Goal: Task Accomplishment & Management: Complete application form

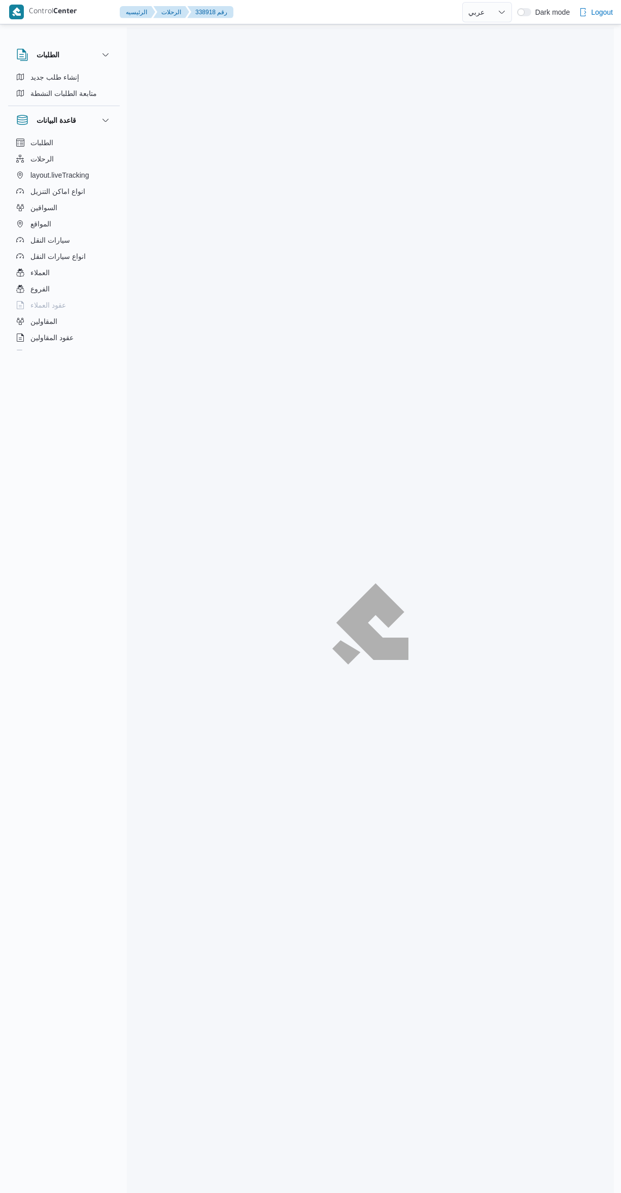
select select "ar"
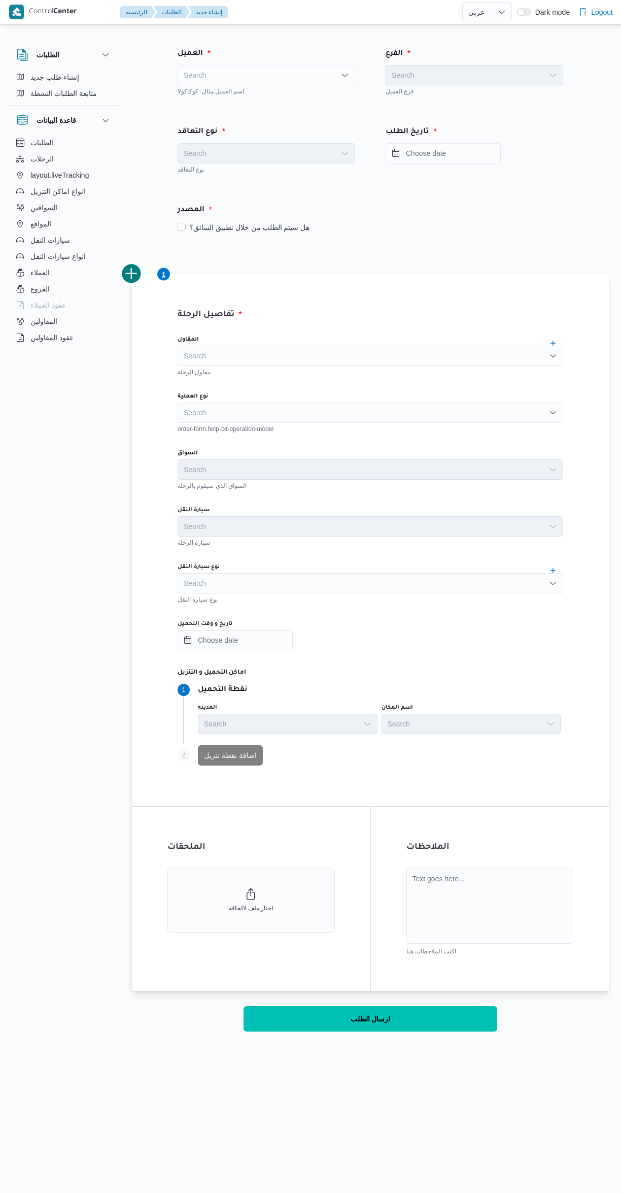
select select "ar"
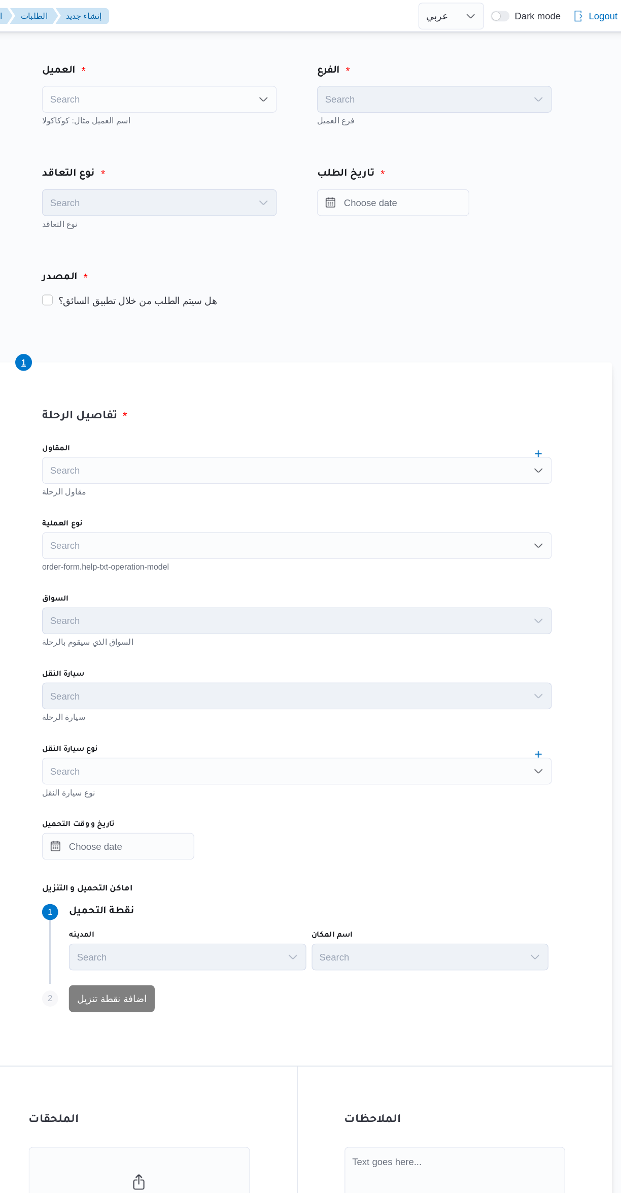
click at [249, 67] on div "Search" at bounding box center [267, 75] width 178 height 20
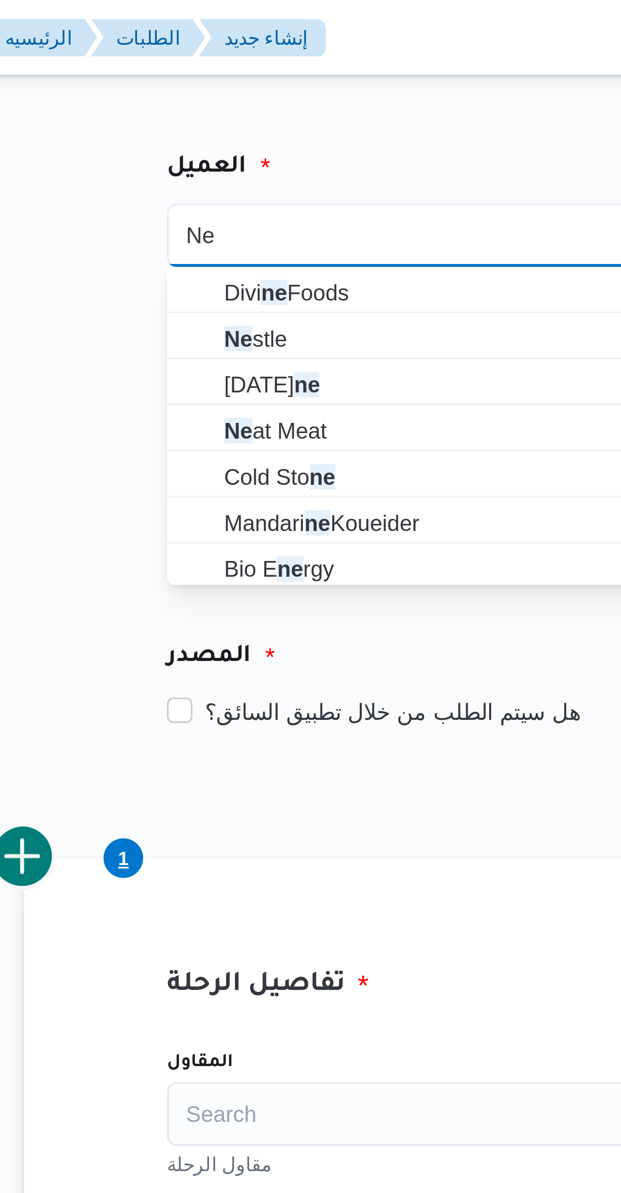
type input "Ne"
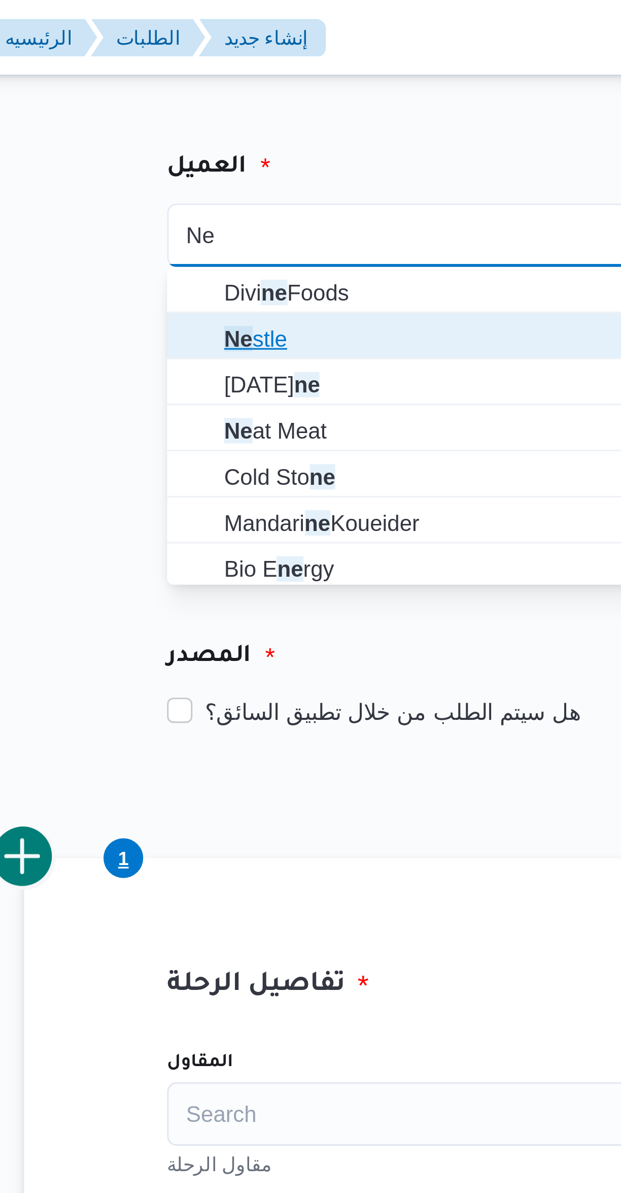
click at [197, 107] on mark "Ne" at bounding box center [200, 108] width 9 height 8
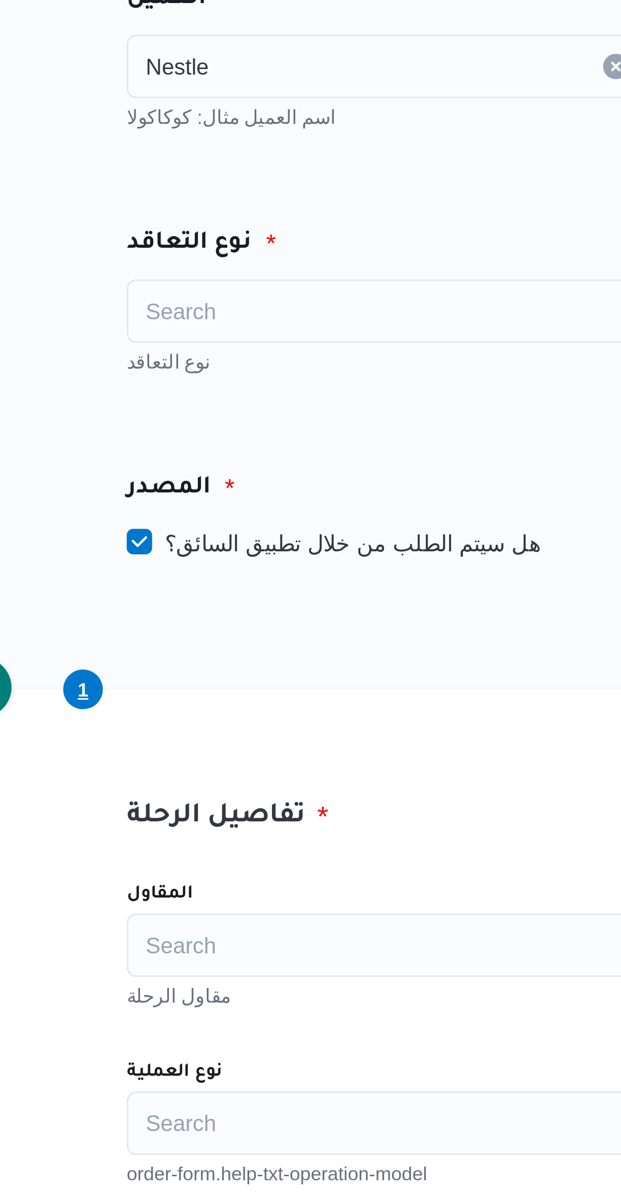
click at [195, 153] on div "Search" at bounding box center [267, 153] width 178 height 20
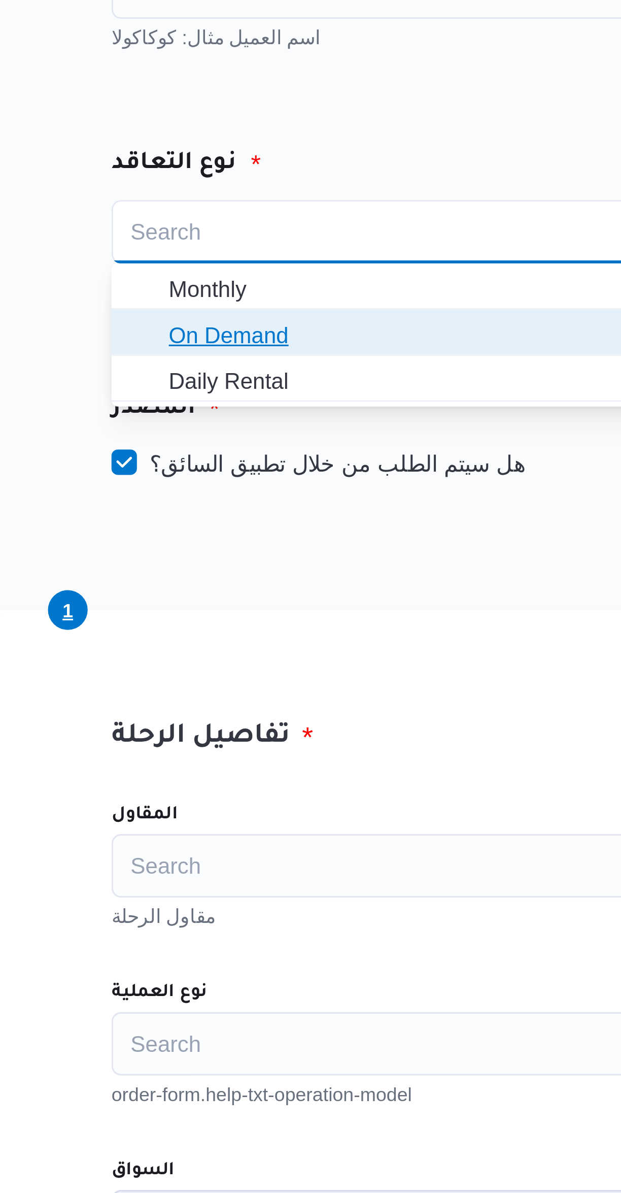
click at [207, 187] on span "On Demand" at bounding box center [272, 186] width 153 height 12
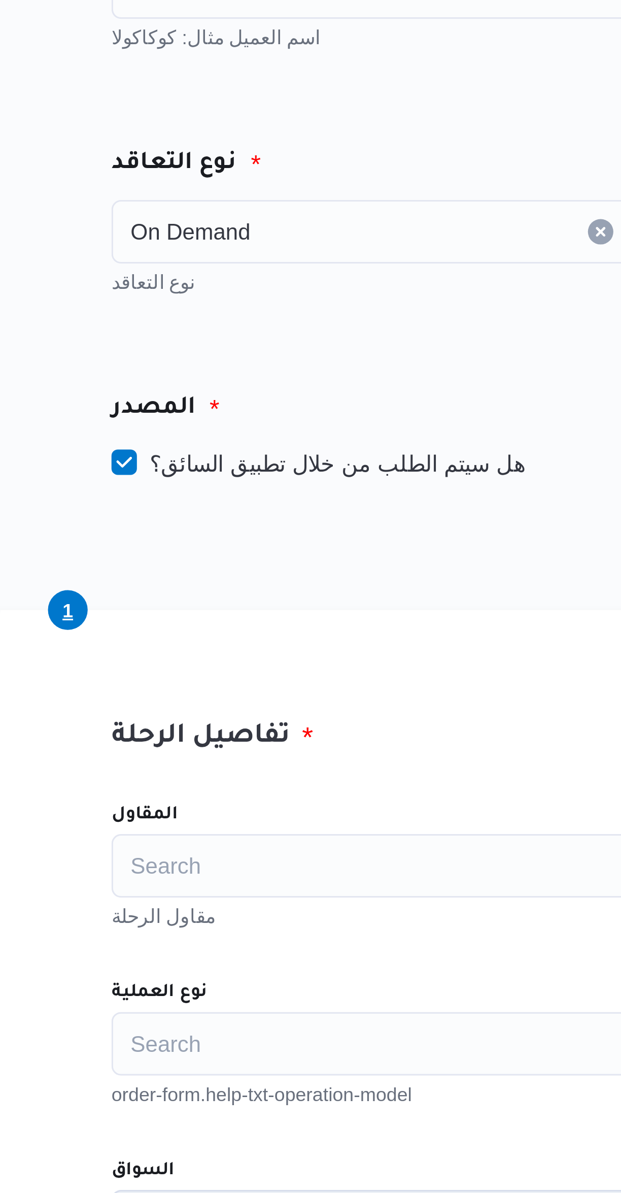
click at [197, 227] on label "هل سيتم الطلب من خلال تطبيق السائق؟" at bounding box center [244, 227] width 132 height 12
checkbox input "false"
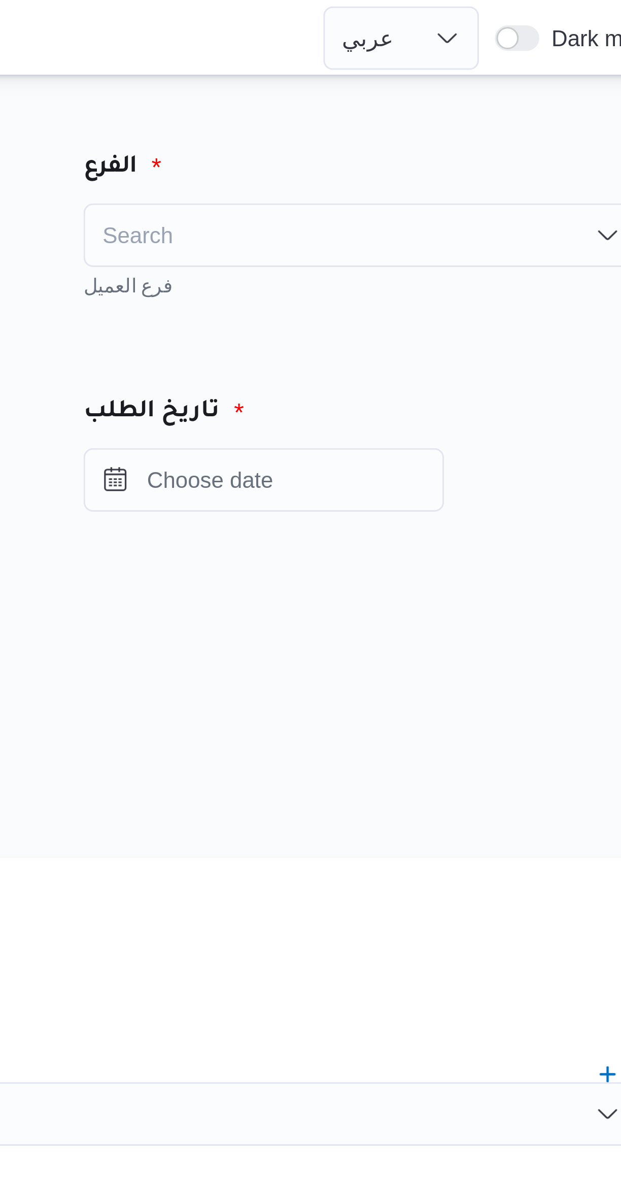
click at [414, 76] on div "Search" at bounding box center [475, 75] width 178 height 20
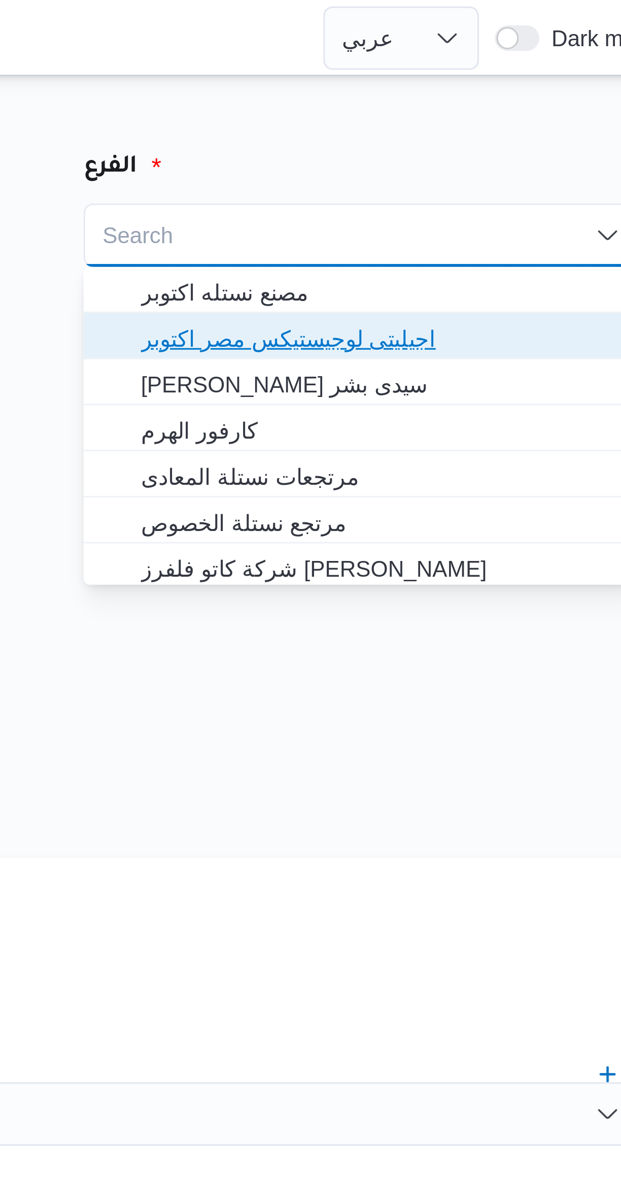
click at [417, 113] on span "اجيليتى لوجيستيكس مصر اكتوبر" at bounding box center [480, 108] width 153 height 12
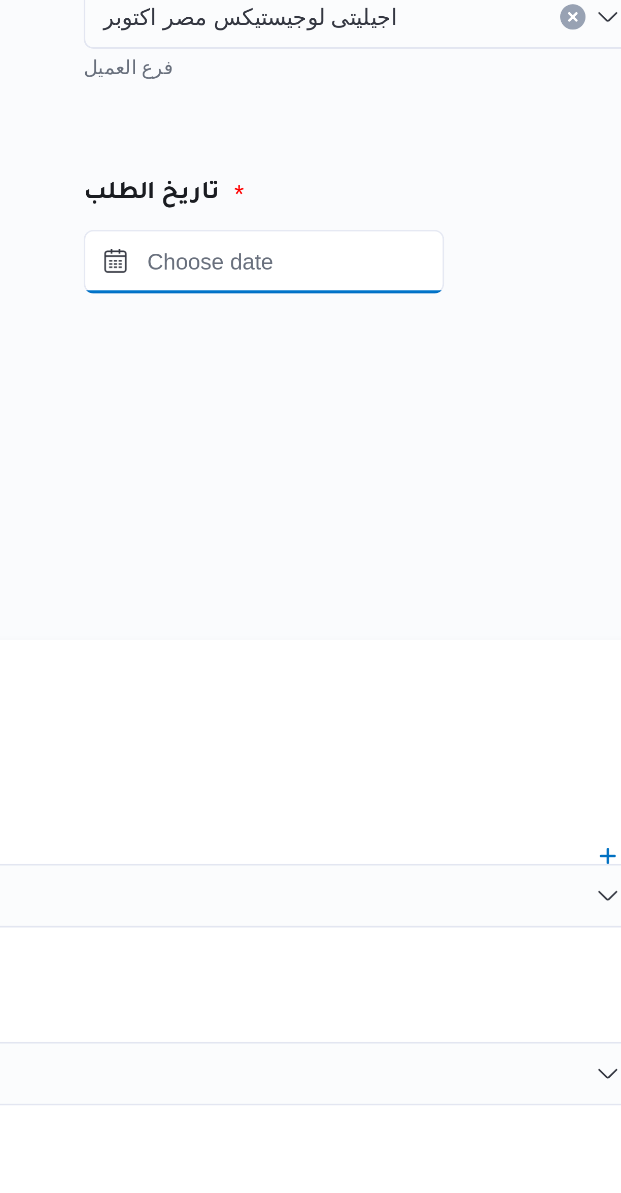
click at [424, 155] on input "Press the down key to open a popover containing a calendar." at bounding box center [443, 153] width 115 height 20
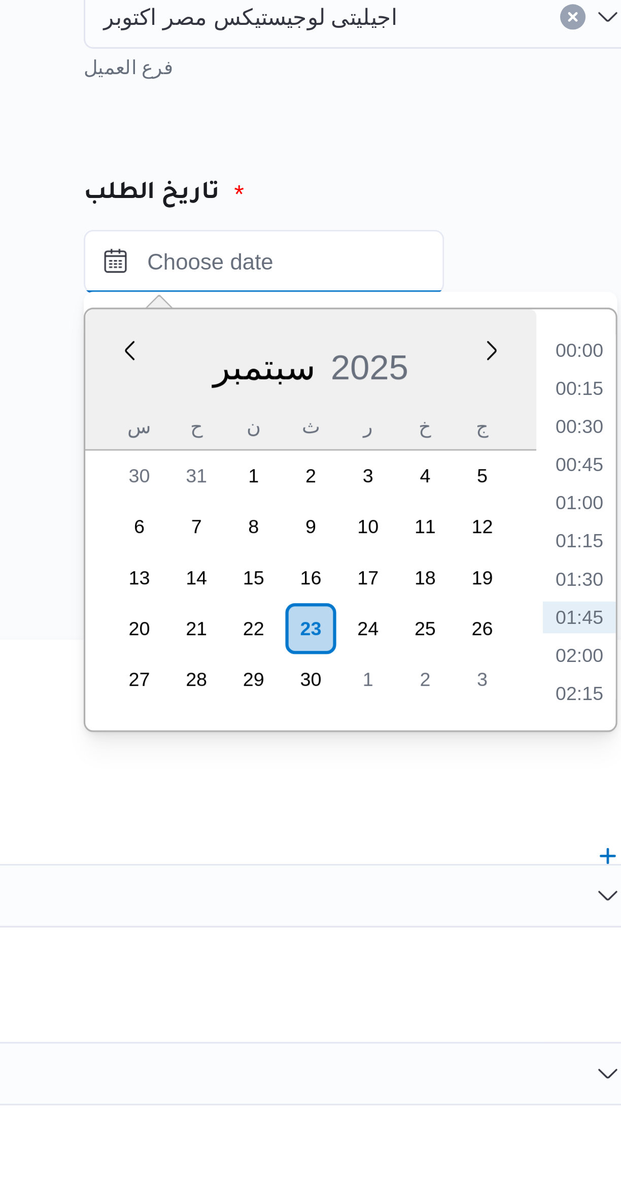
scroll to position [24, 0]
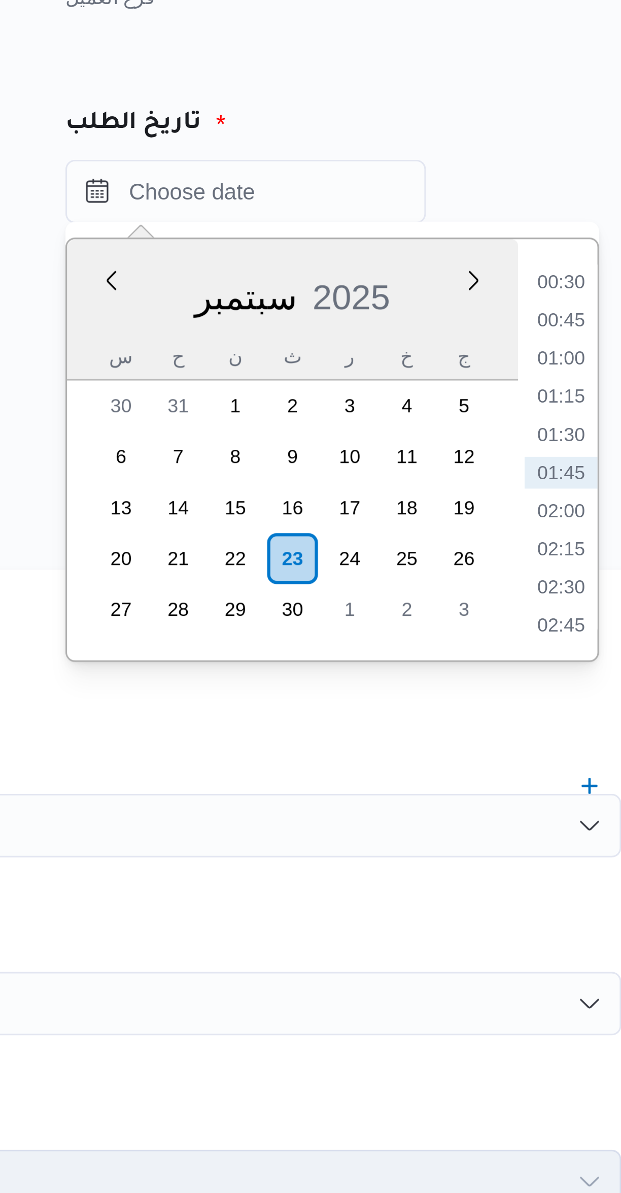
click at [546, 205] on li "01:00" at bounding box center [543, 206] width 23 height 10
type input "٢٣/٠٩/٢٠٢٥ ٠١:٠٠"
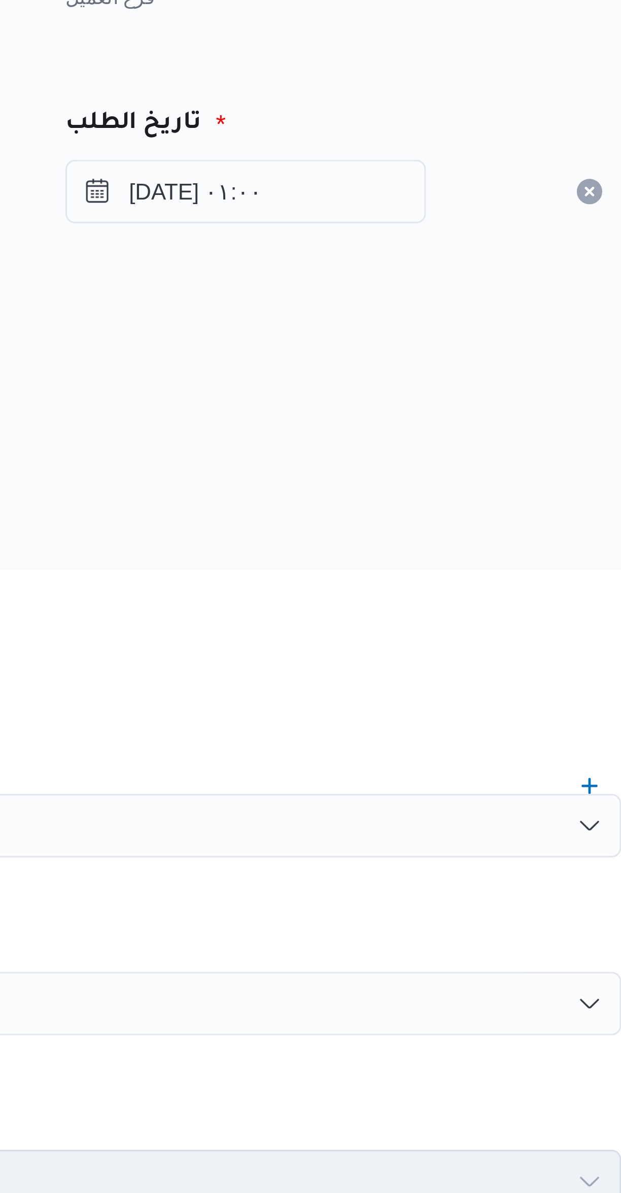
click at [424, 205] on div "المصدر" at bounding box center [371, 210] width 398 height 24
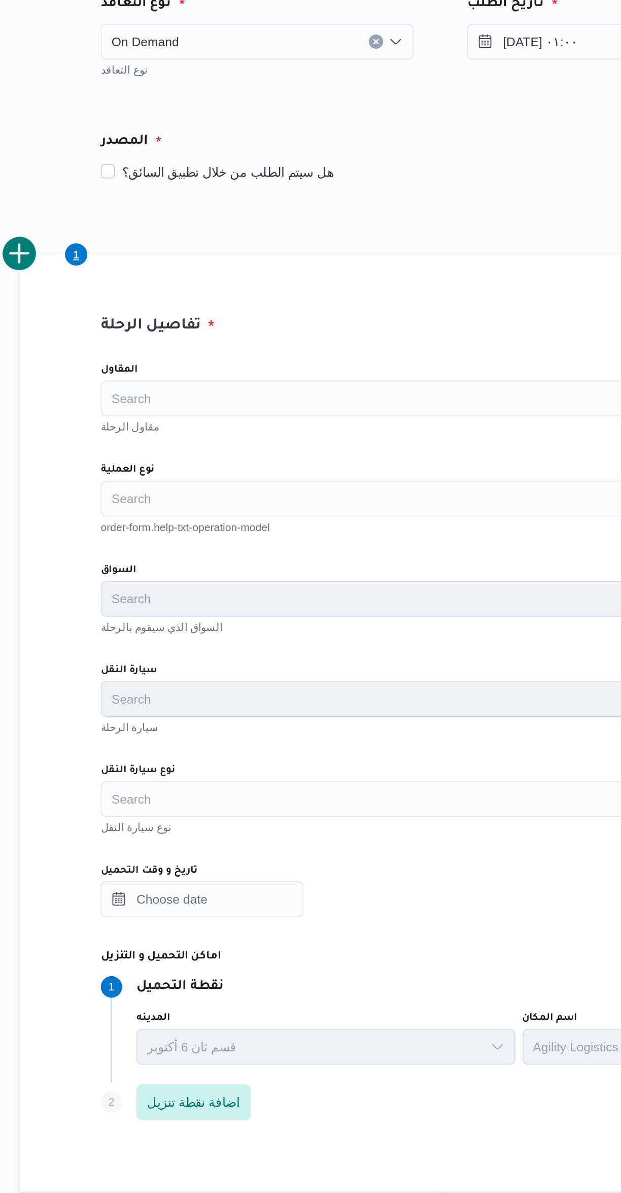
click at [219, 359] on div "Search" at bounding box center [371, 356] width 386 height 20
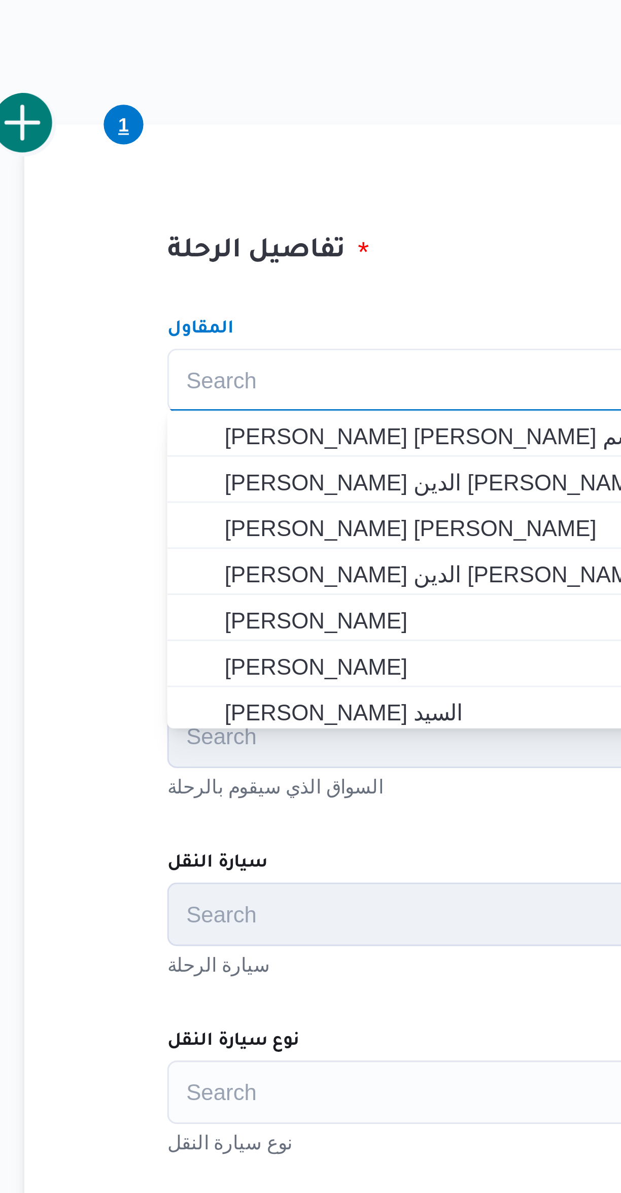
click at [251, 289] on div "تفاصيل الرحلة المقاول Search Combo box. Selected. Combo box input. Search. Type…" at bounding box center [370, 540] width 457 height 532
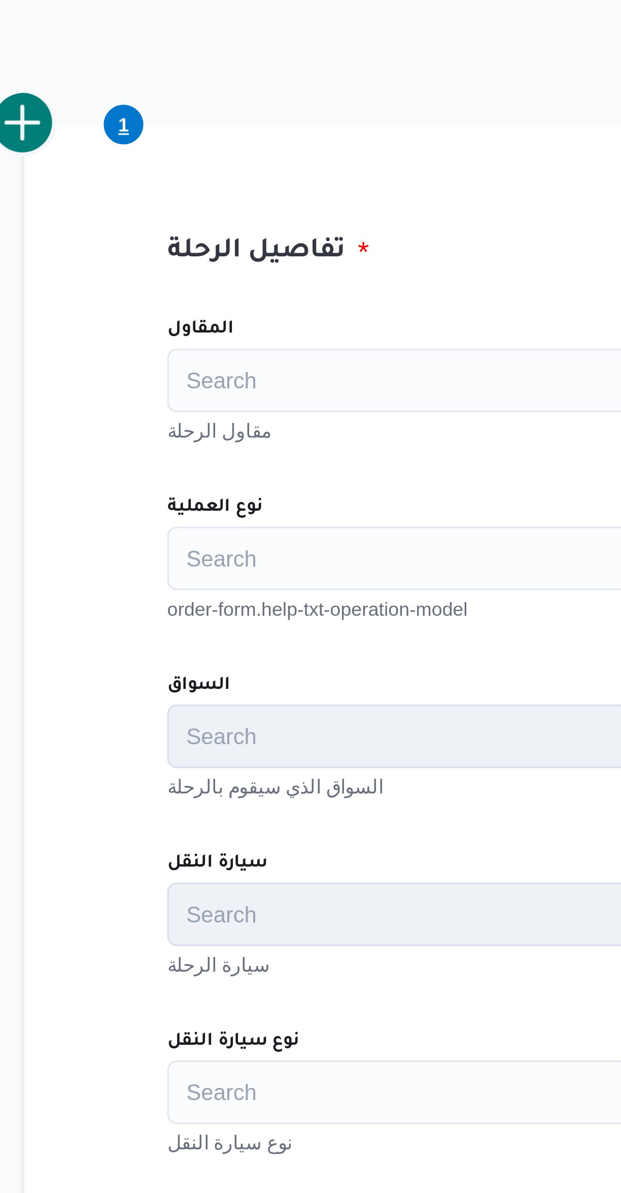
click at [191, 353] on div "Search" at bounding box center [371, 356] width 386 height 20
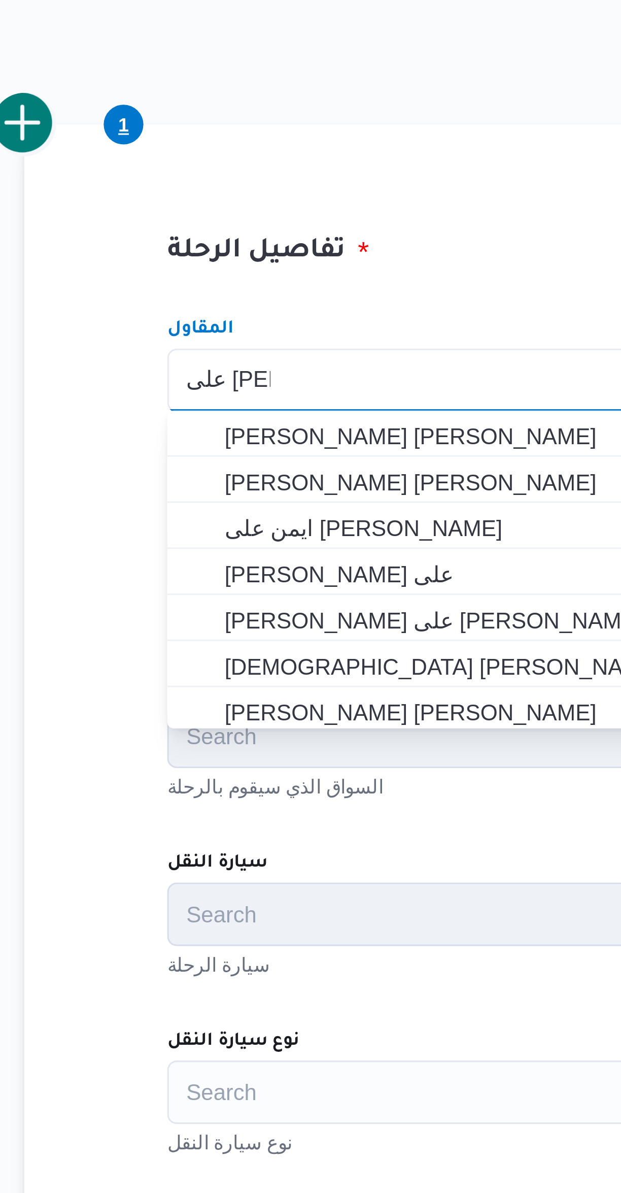
scroll to position [0, 0]
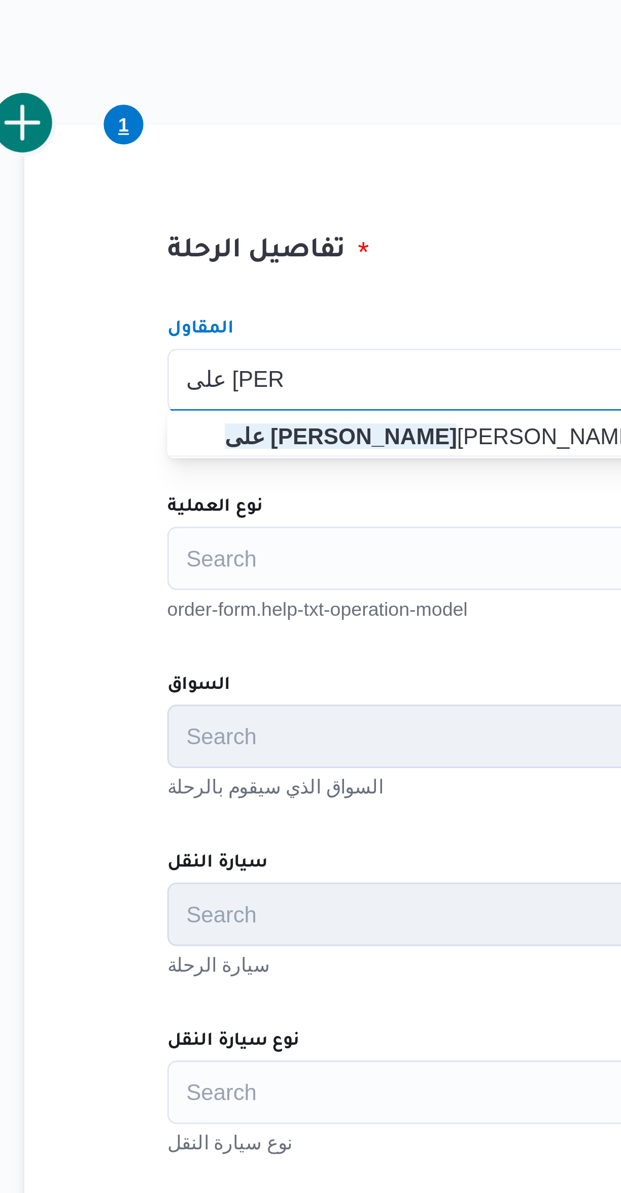
type input "على سليمان"
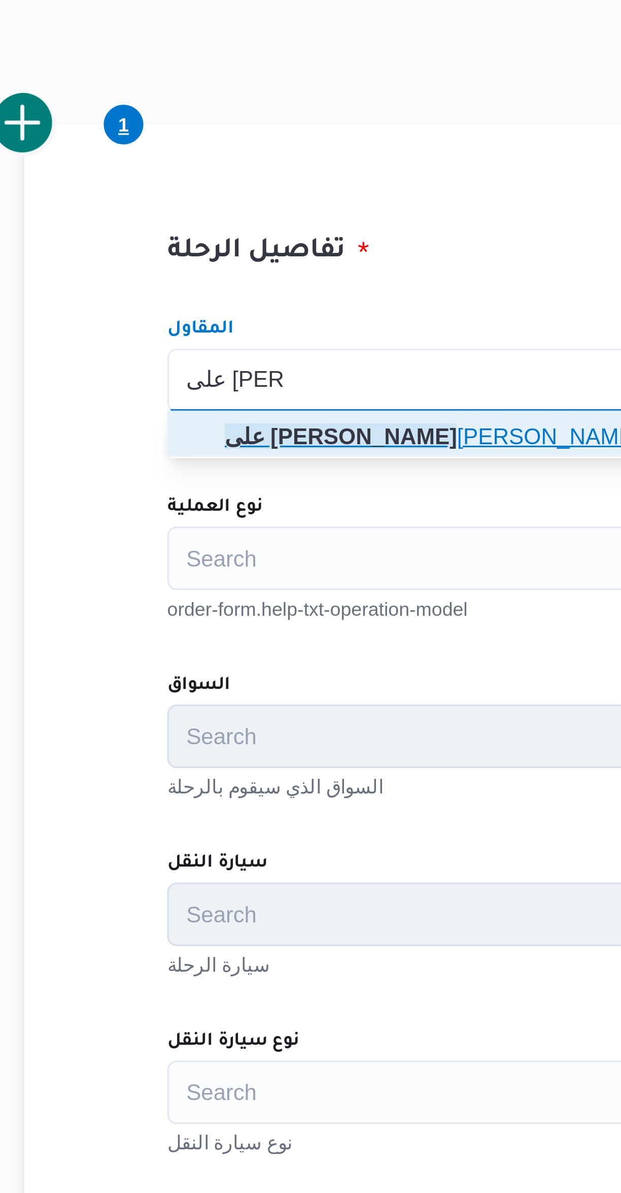
click at [184, 375] on icon "button" at bounding box center [188, 373] width 8 height 8
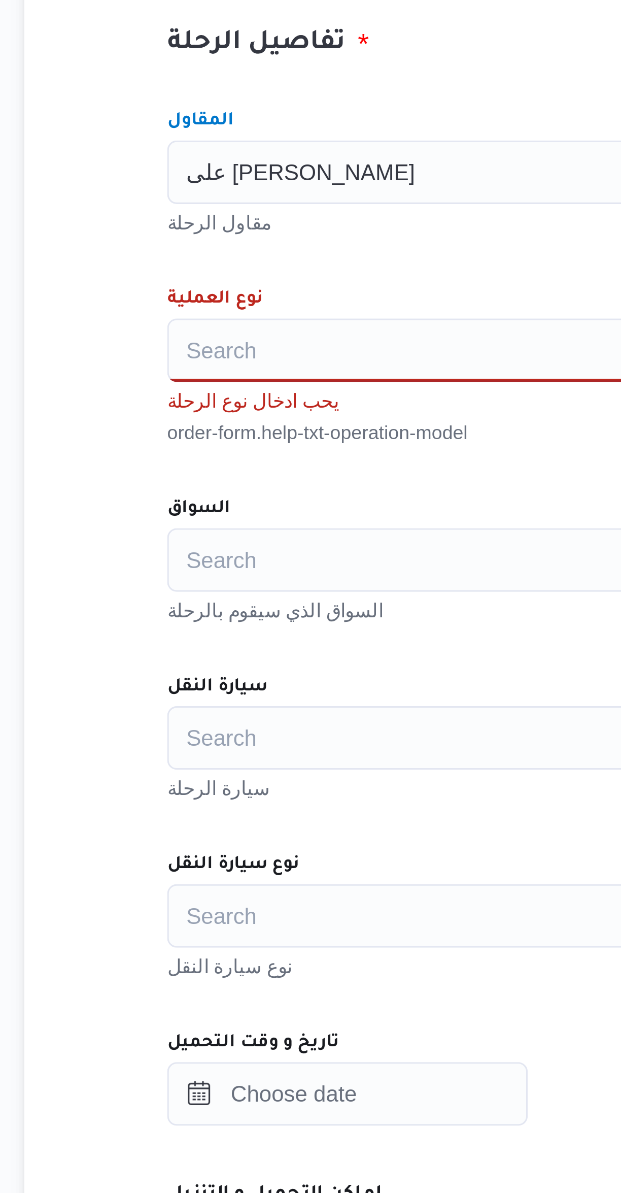
click at [184, 412] on input "نوع العملية" at bounding box center [184, 412] width 1 height 12
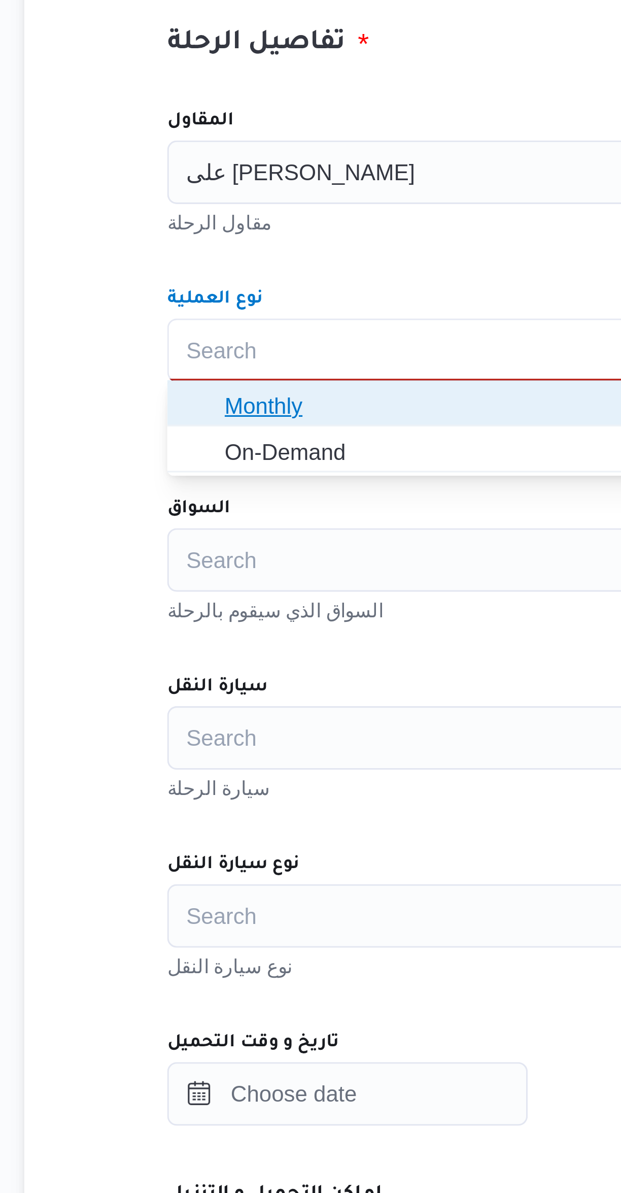
click at [190, 427] on icon "button" at bounding box center [188, 430] width 8 height 8
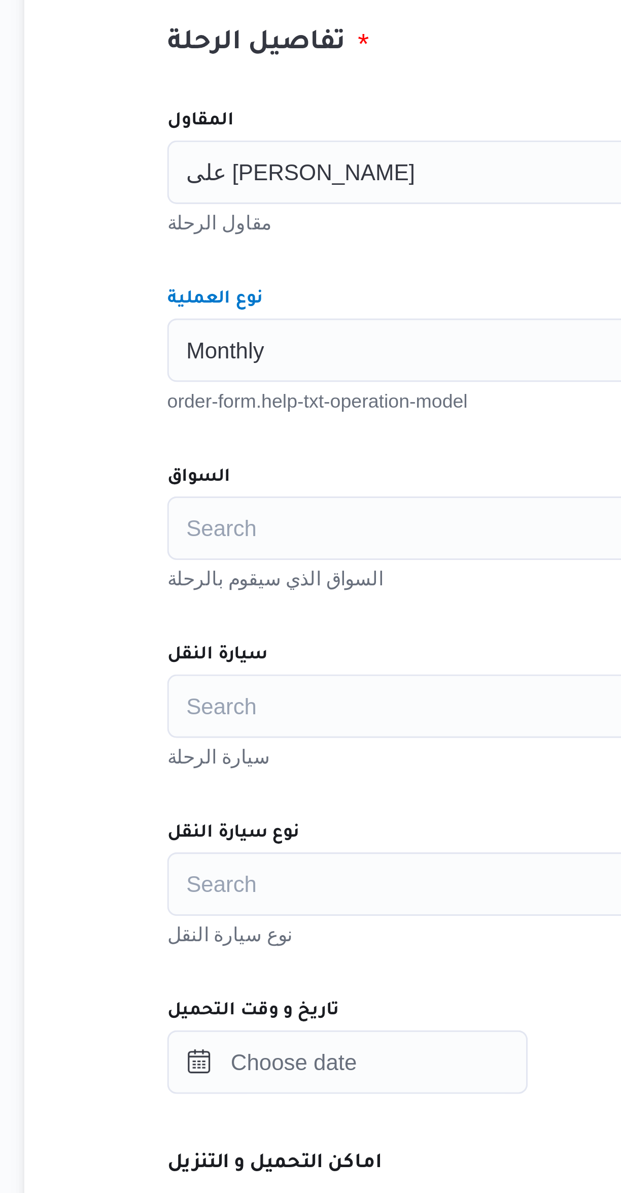
click at [184, 411] on span "Monthly" at bounding box center [196, 411] width 25 height 11
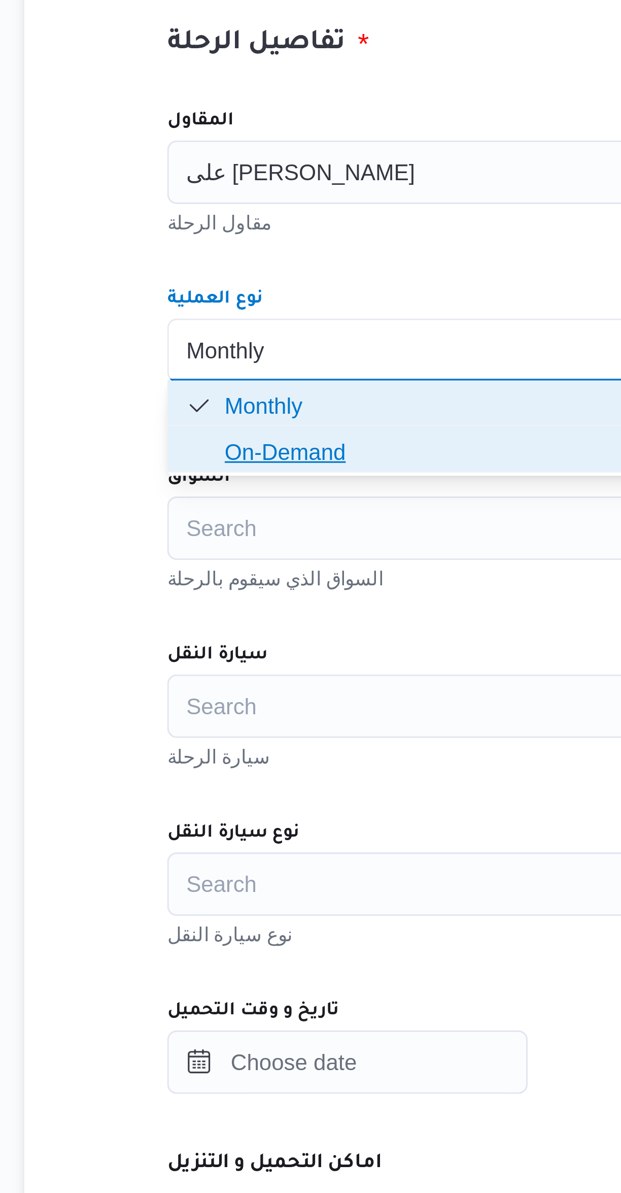
click at [188, 443] on icon "button" at bounding box center [188, 445] width 8 height 8
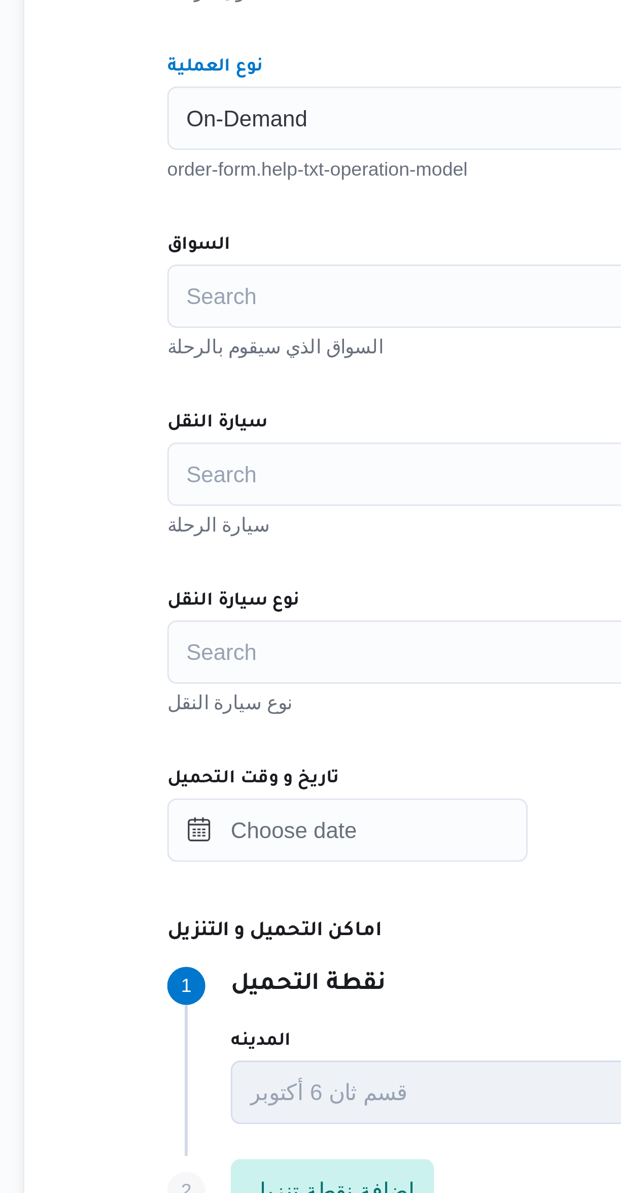
click at [197, 475] on div "Search" at bounding box center [371, 469] width 386 height 20
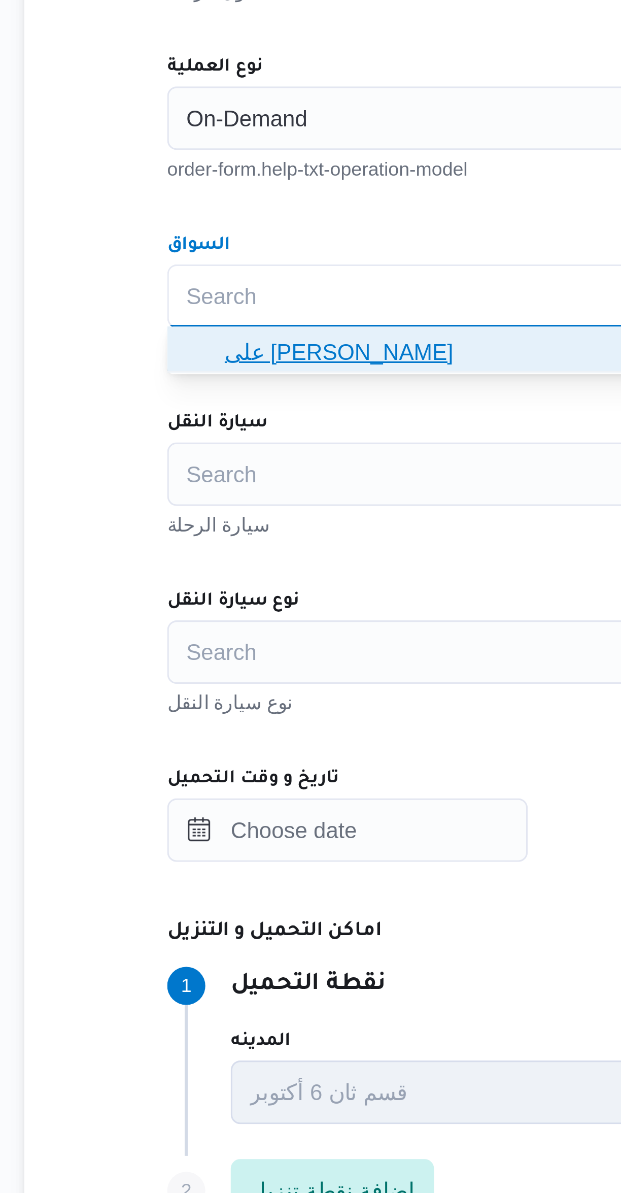
click at [196, 488] on span "على سليمان محمد سليمان مسلم" at bounding box center [376, 487] width 361 height 12
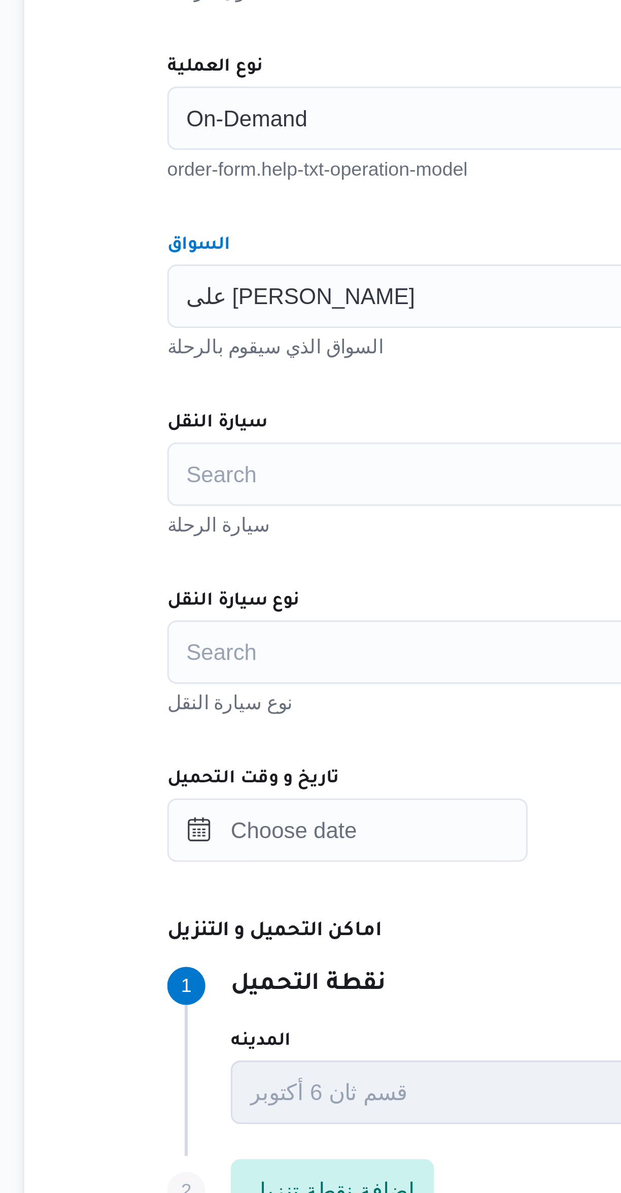
click at [193, 523] on div "Search" at bounding box center [371, 526] width 386 height 20
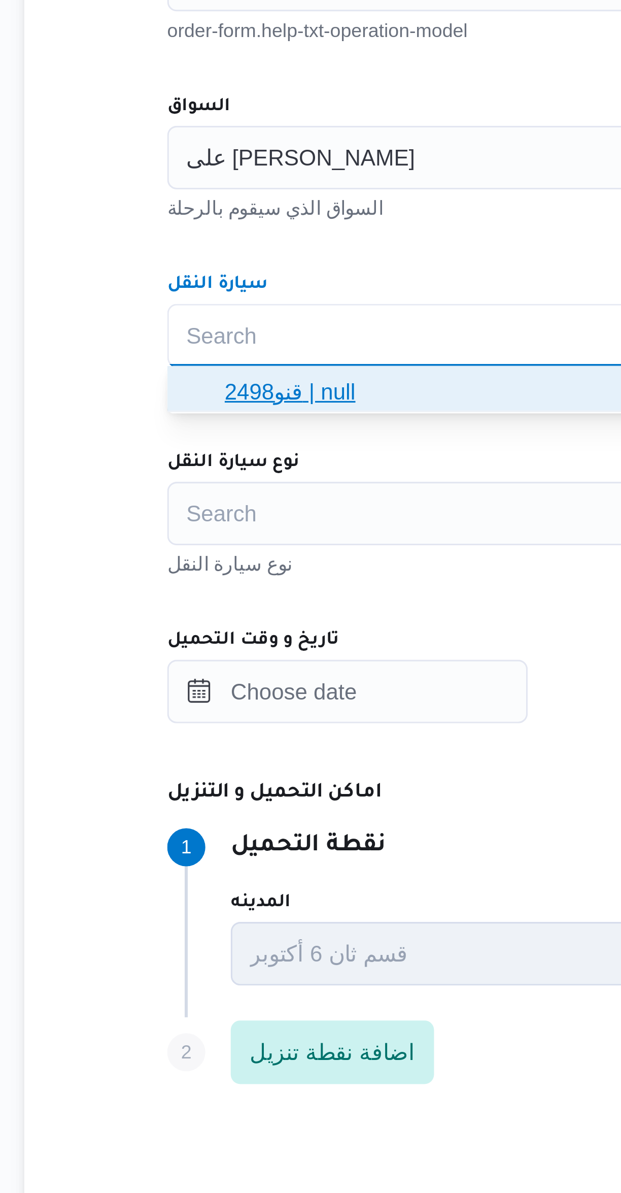
click at [192, 543] on span "قنو2498 | null" at bounding box center [371, 544] width 378 height 16
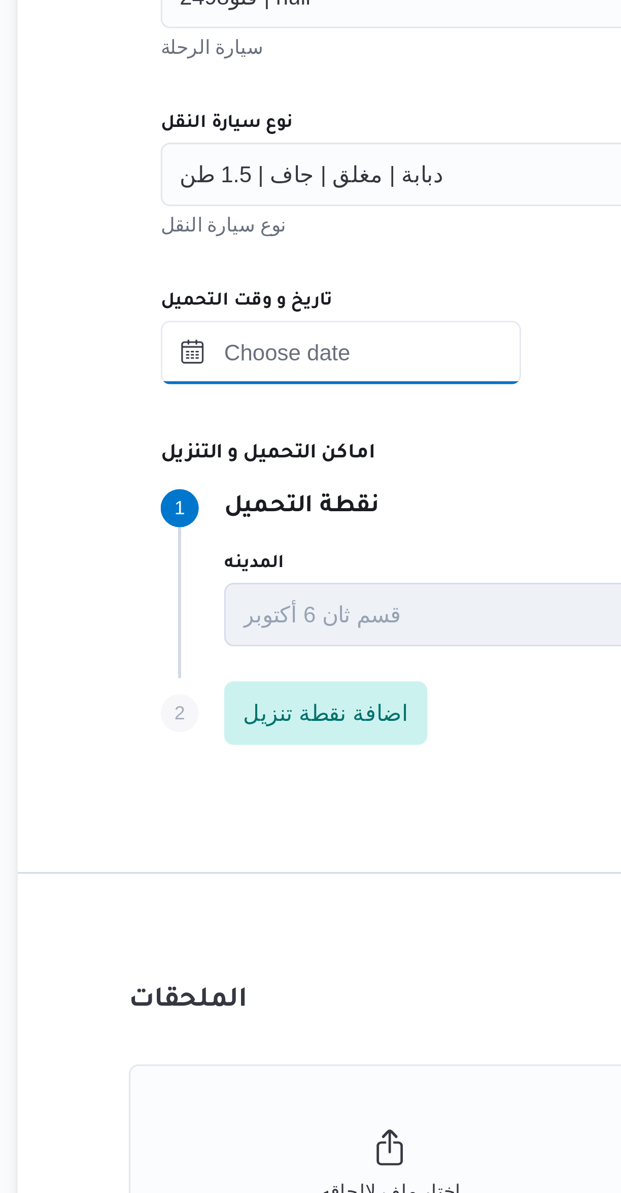
click at [217, 641] on input "تاريخ و وقت التحميل" at bounding box center [235, 640] width 115 height 20
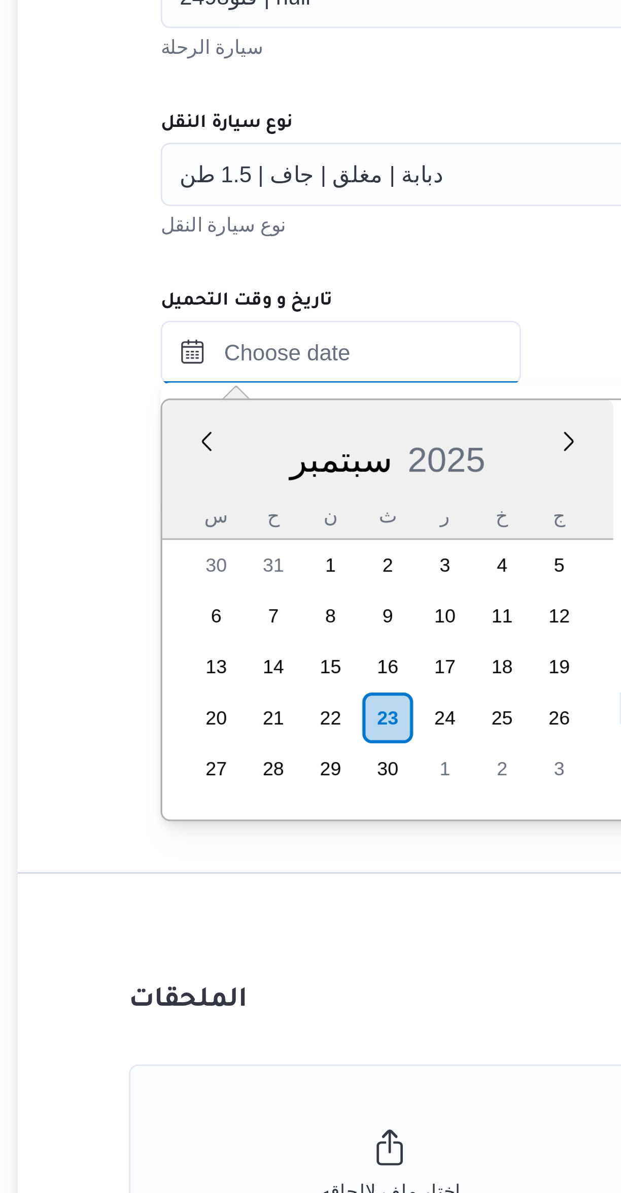
scroll to position [24, 0]
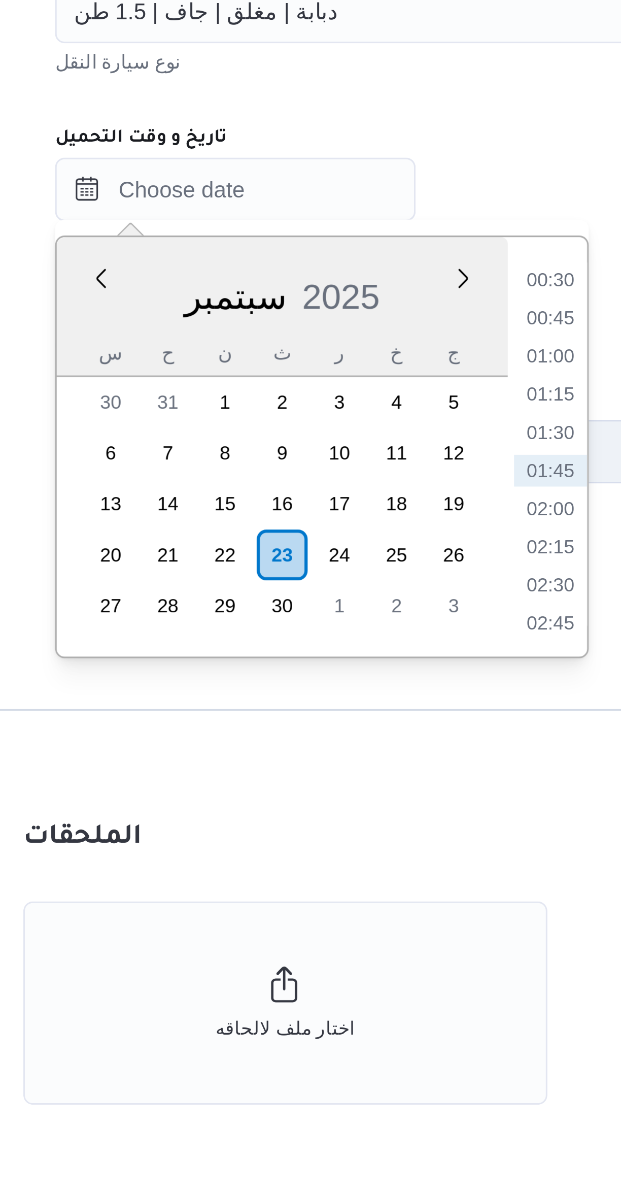
click at [338, 692] on li "01:00" at bounding box center [335, 693] width 23 height 10
type input "٢٣/٠٩/٢٠٢٥ ٠١:٠٠"
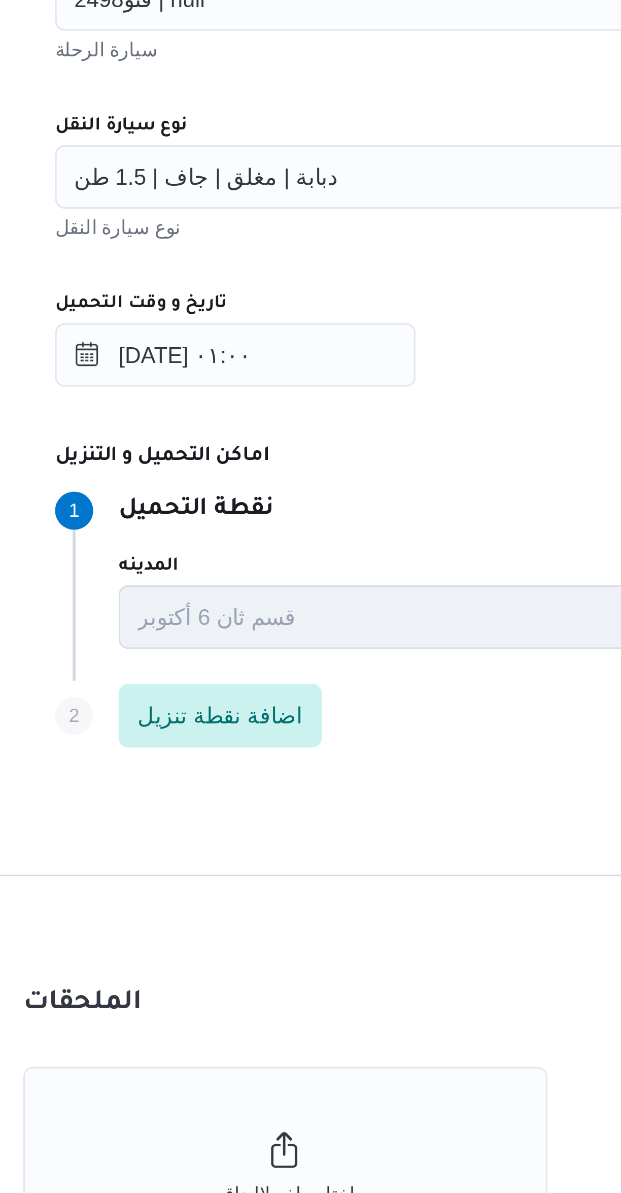
click at [207, 587] on span "دبابة | مغلق | جاف | 1.5 طن" at bounding box center [226, 582] width 84 height 11
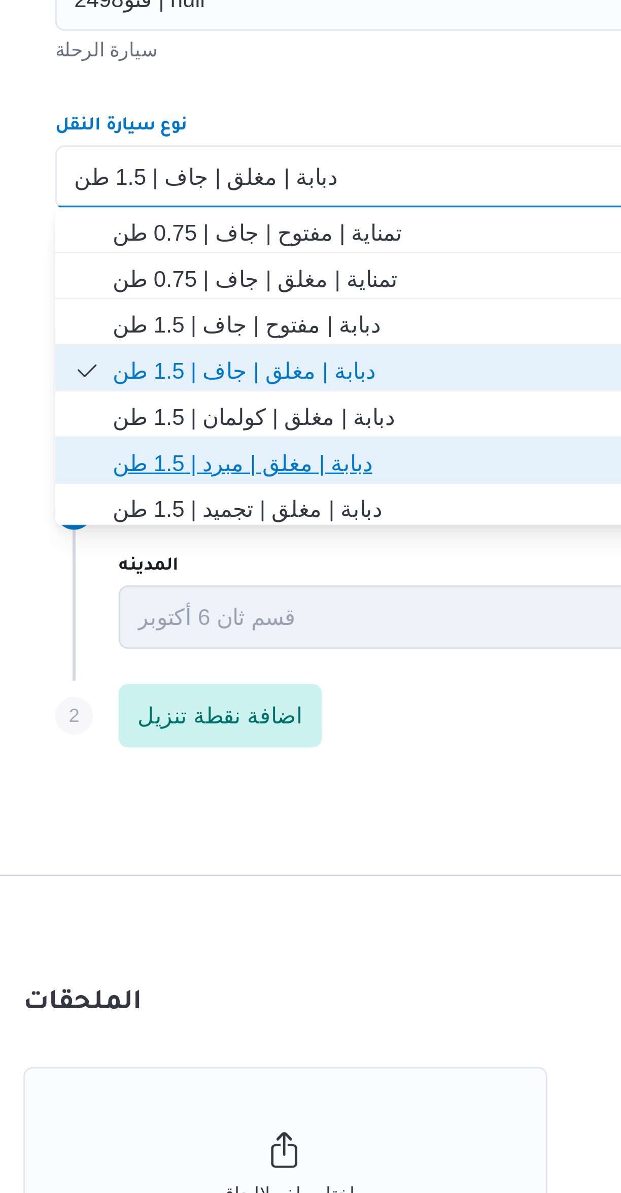
click at [214, 677] on span "دبابة | مغلق | مبرد | 1.5 طن" at bounding box center [376, 674] width 361 height 12
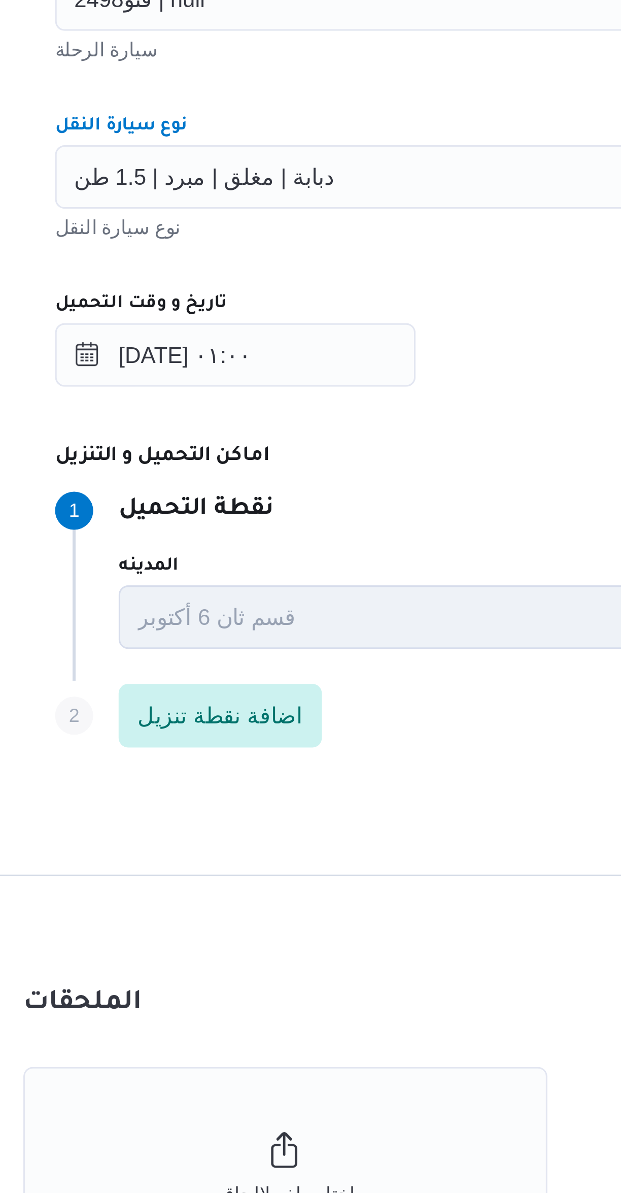
click at [325, 645] on div "٢٣/٠٩/٢٠٢٥ ٠١:٠٠" at bounding box center [371, 640] width 386 height 20
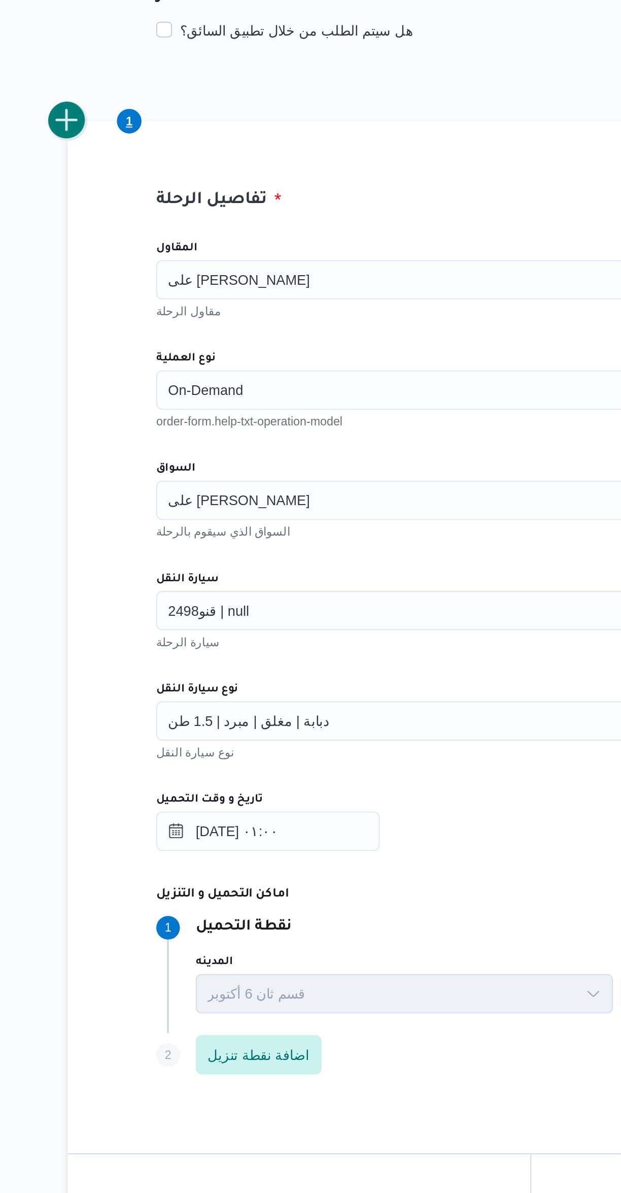
click at [128, 278] on button "add trip" at bounding box center [132, 274] width 20 height 20
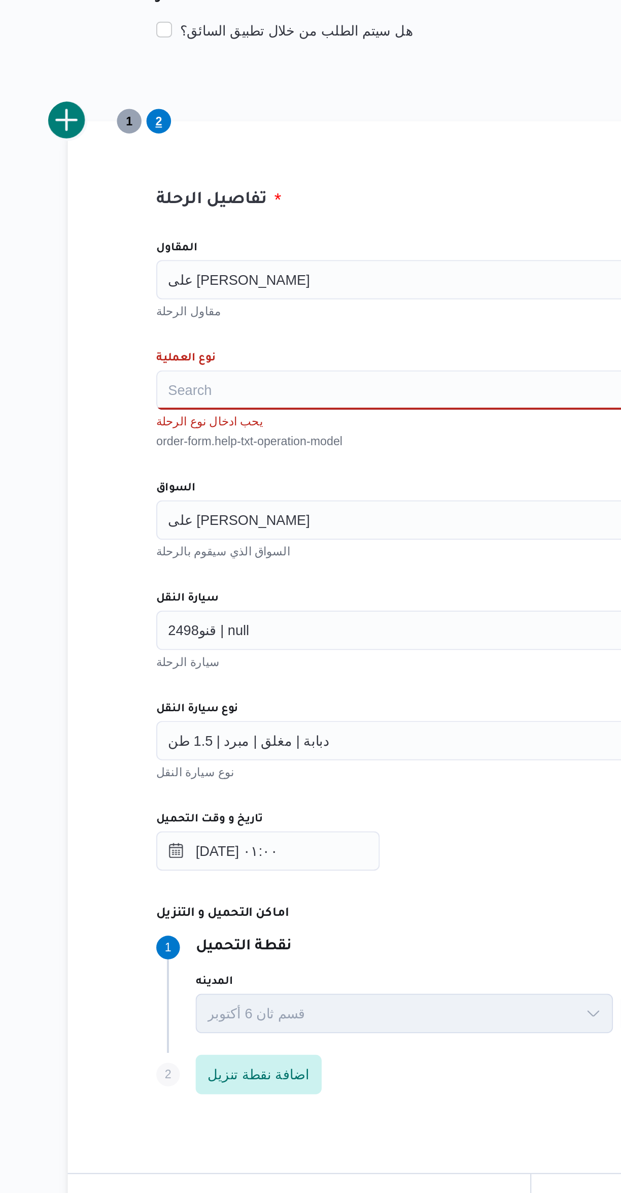
click at [197, 421] on div "Search" at bounding box center [371, 412] width 386 height 20
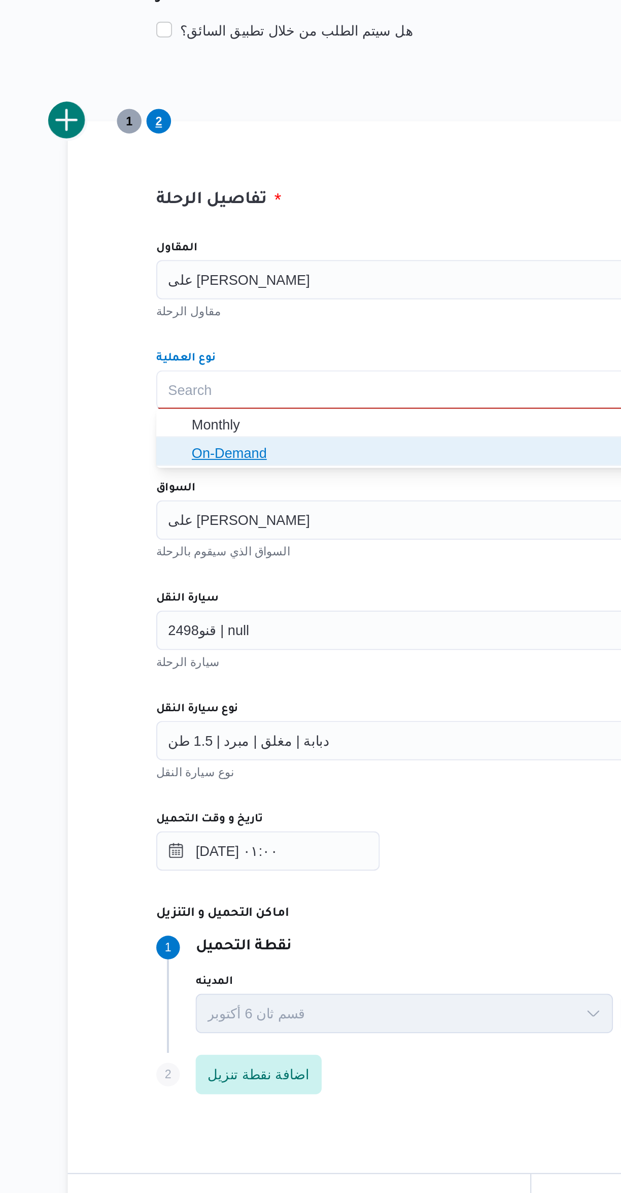
click at [194, 450] on span "On-Demand" at bounding box center [371, 445] width 378 height 16
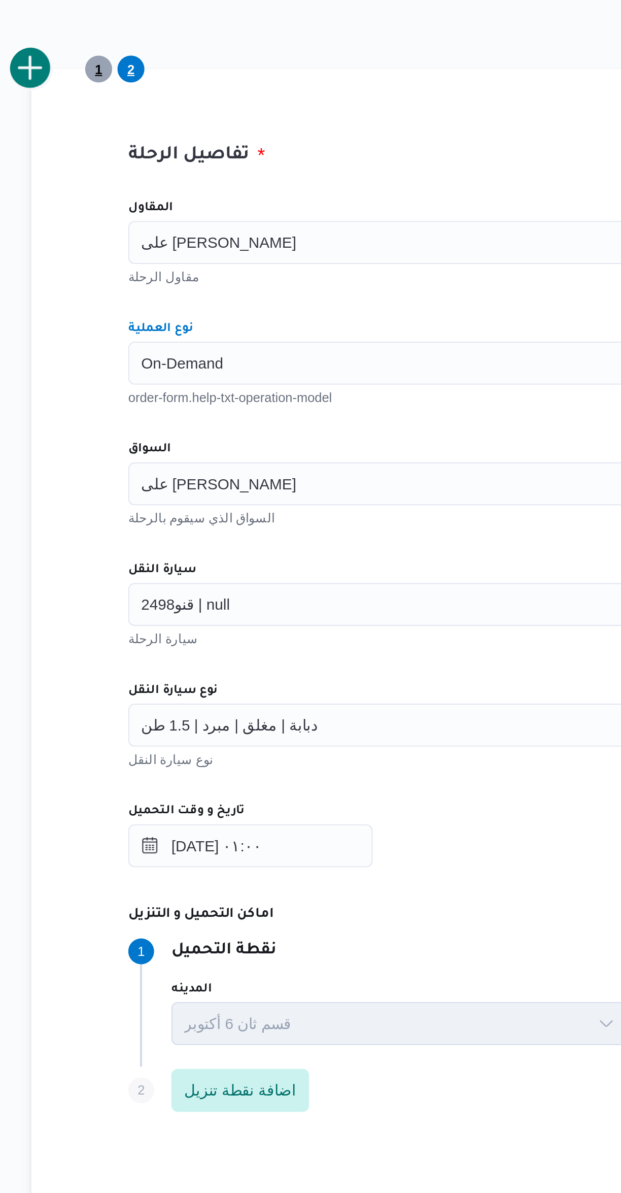
click at [163, 274] on span "1" at bounding box center [164, 274] width 4 height 12
click at [179, 274] on span "2" at bounding box center [179, 274] width 4 height 12
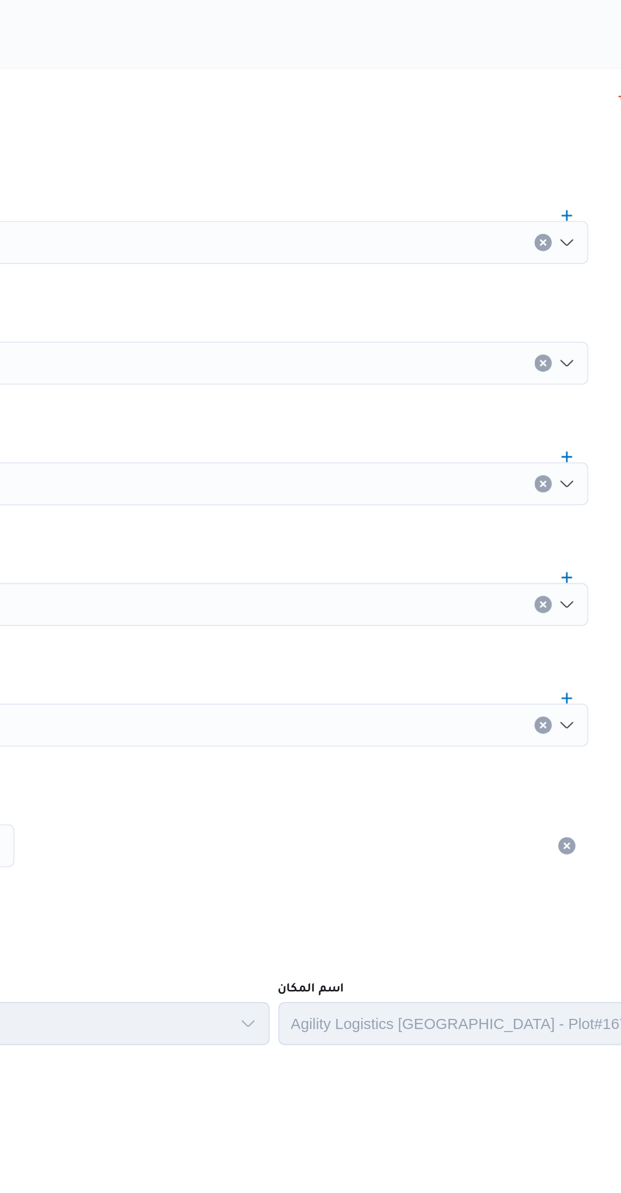
click at [541, 349] on div "على سليمان محمد سليمان مسلم" at bounding box center [371, 356] width 386 height 20
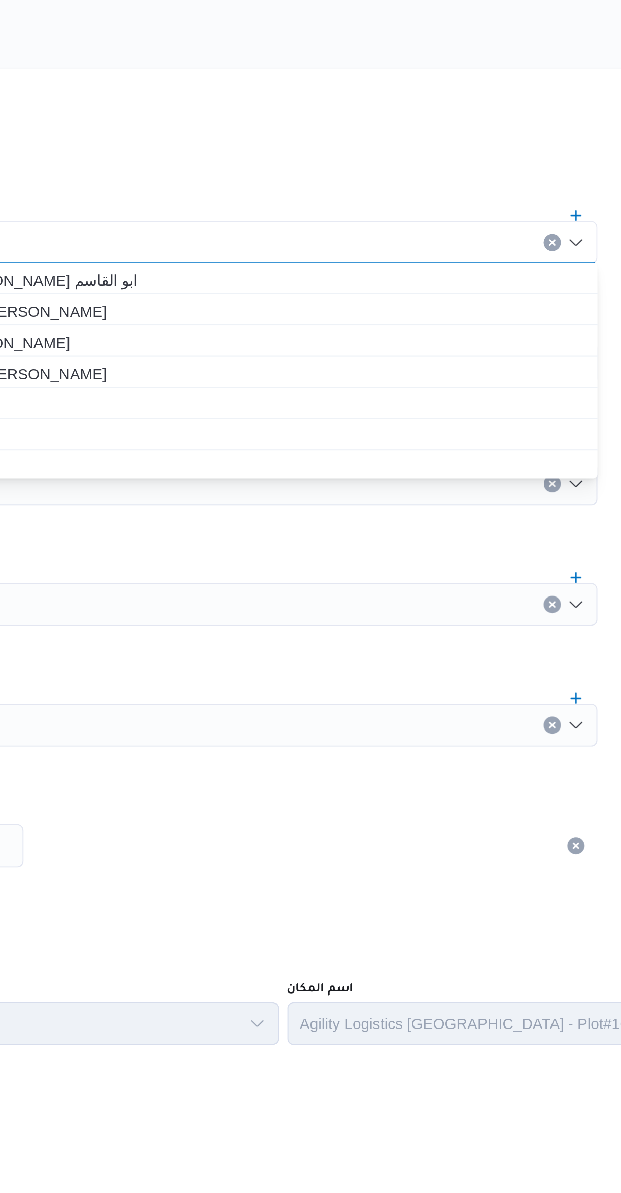
click at [541, 356] on icon "Clear input" at bounding box center [541, 355] width 3 height 3
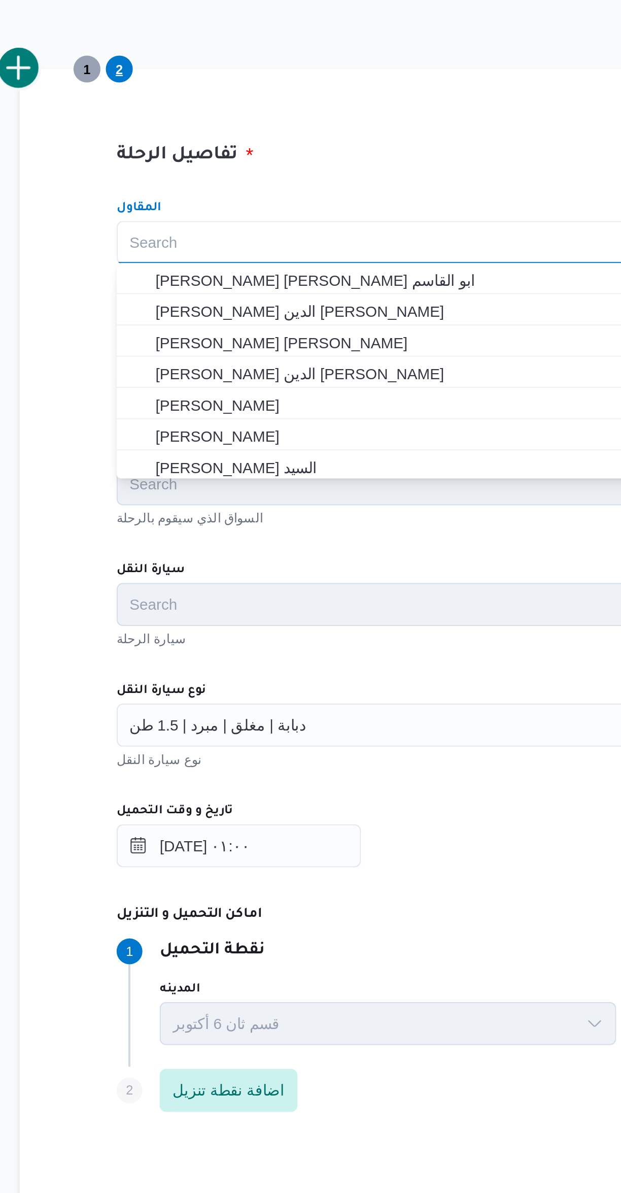
click at [260, 326] on div "تفاصيل الرحلة المقاول Search Combo box. Selected. Combo box input. Search. Type…" at bounding box center [370, 540] width 457 height 532
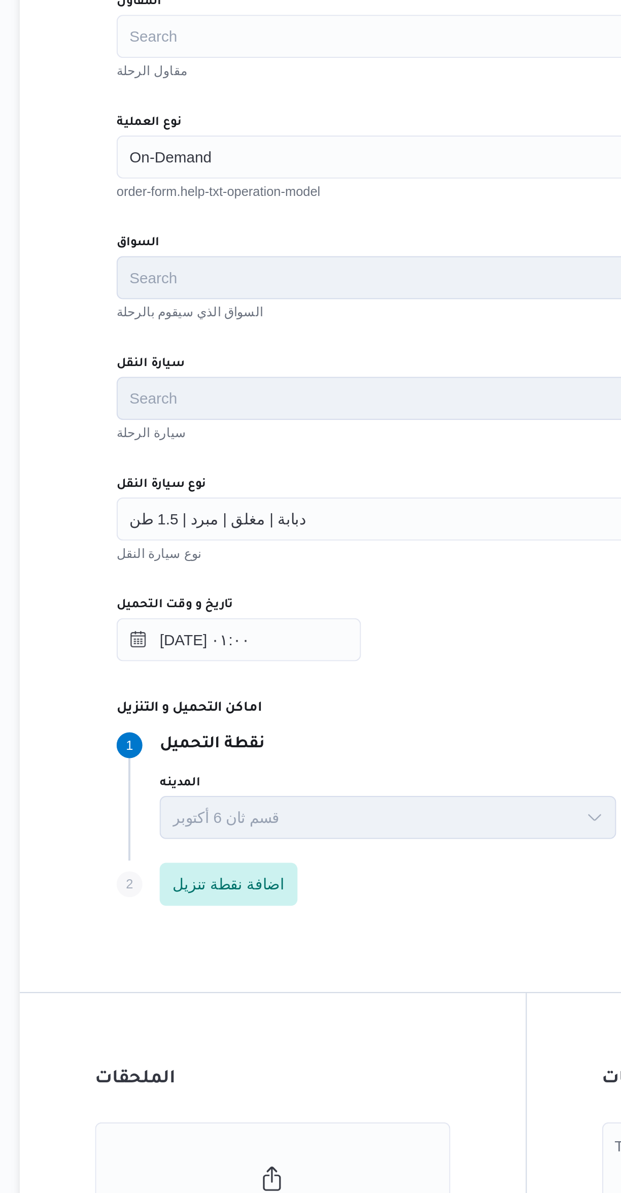
click at [200, 591] on div "دبابة | مغلق | مبرد | 1.5 طن" at bounding box center [371, 583] width 386 height 20
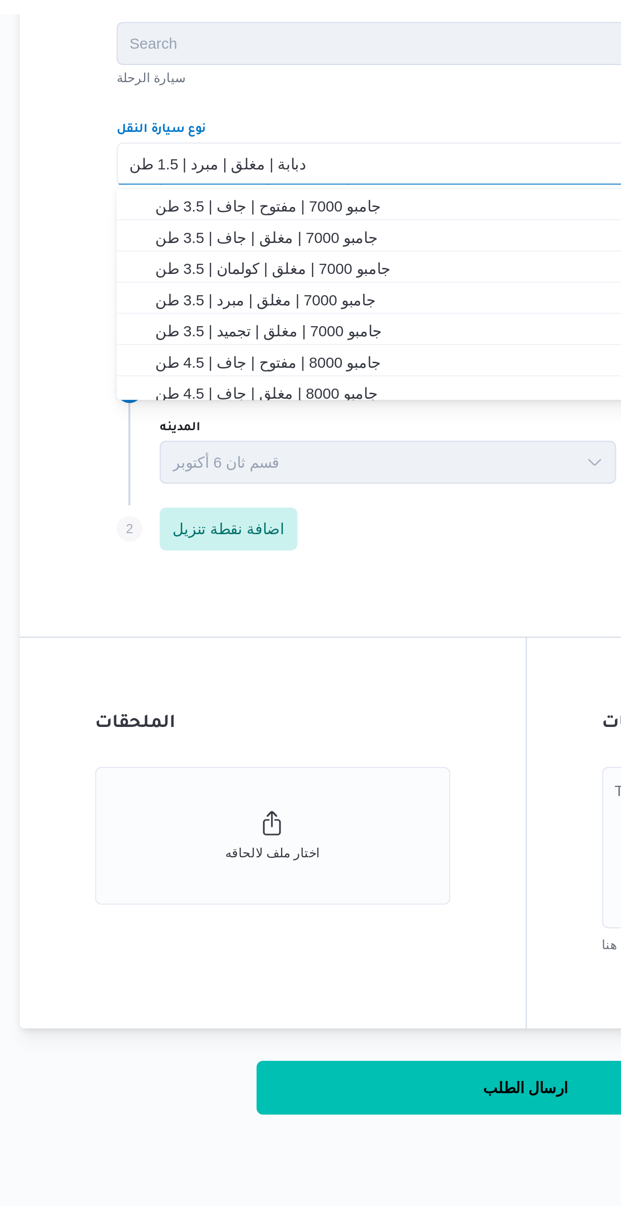
scroll to position [167, 0]
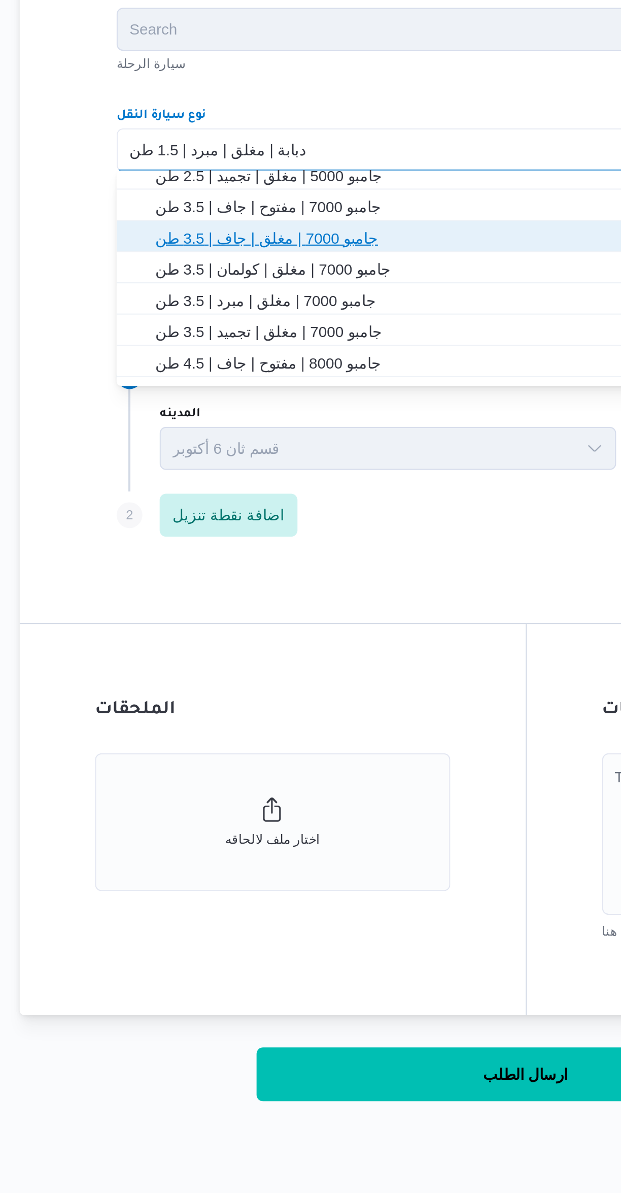
click at [205, 624] on span "جامبو 7000 | مغلق | جاف | 3.5 طن" at bounding box center [376, 625] width 361 height 12
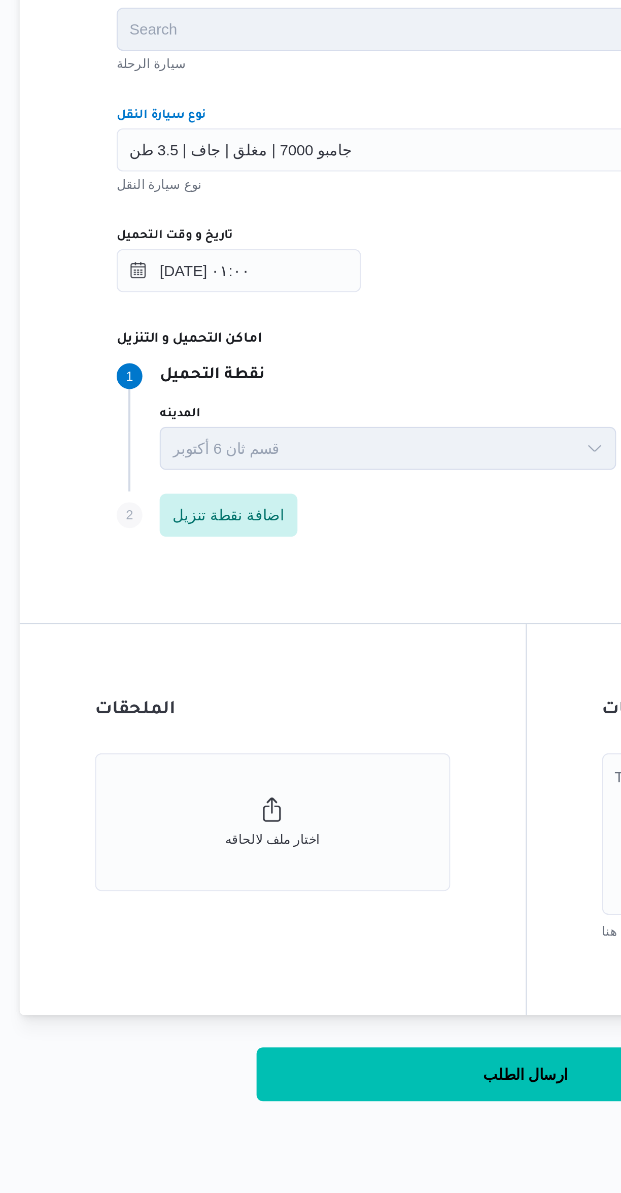
click at [363, 662] on div "المقاول Search مقاول الرحلة نوع العملية On-Demand order-form.help-txt-operation…" at bounding box center [370, 552] width 402 height 451
click at [352, 1018] on button "ارسال الطلب" at bounding box center [371, 1018] width 254 height 25
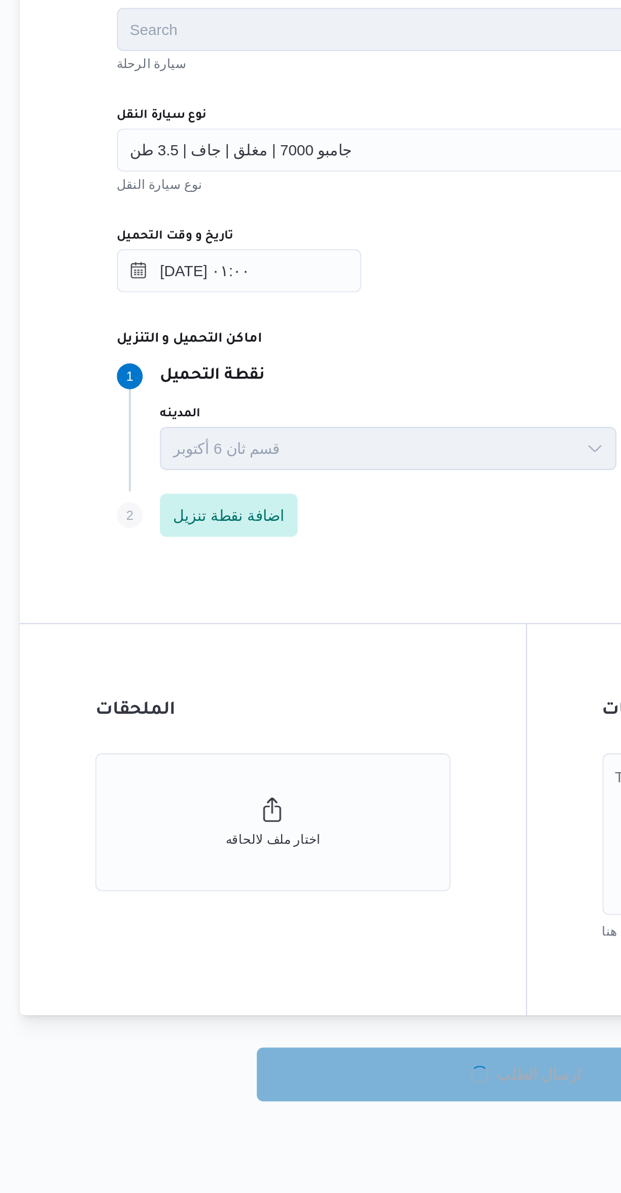
select select "ar"
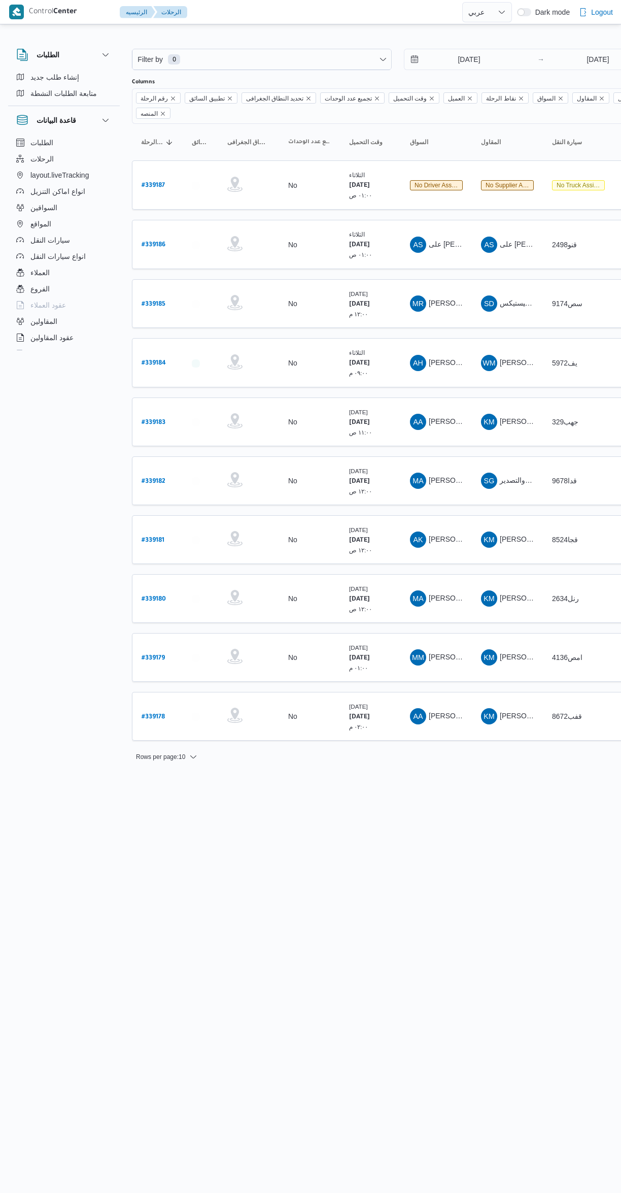
select select "ar"
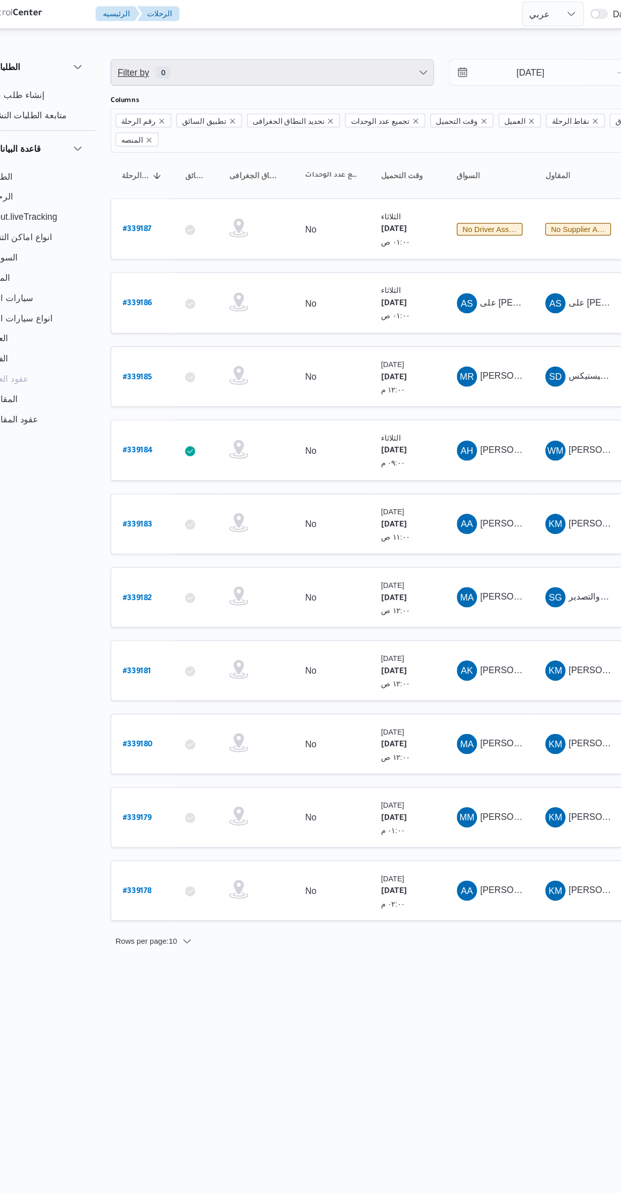
click at [200, 50] on span "Filter by 0" at bounding box center [261, 59] width 259 height 20
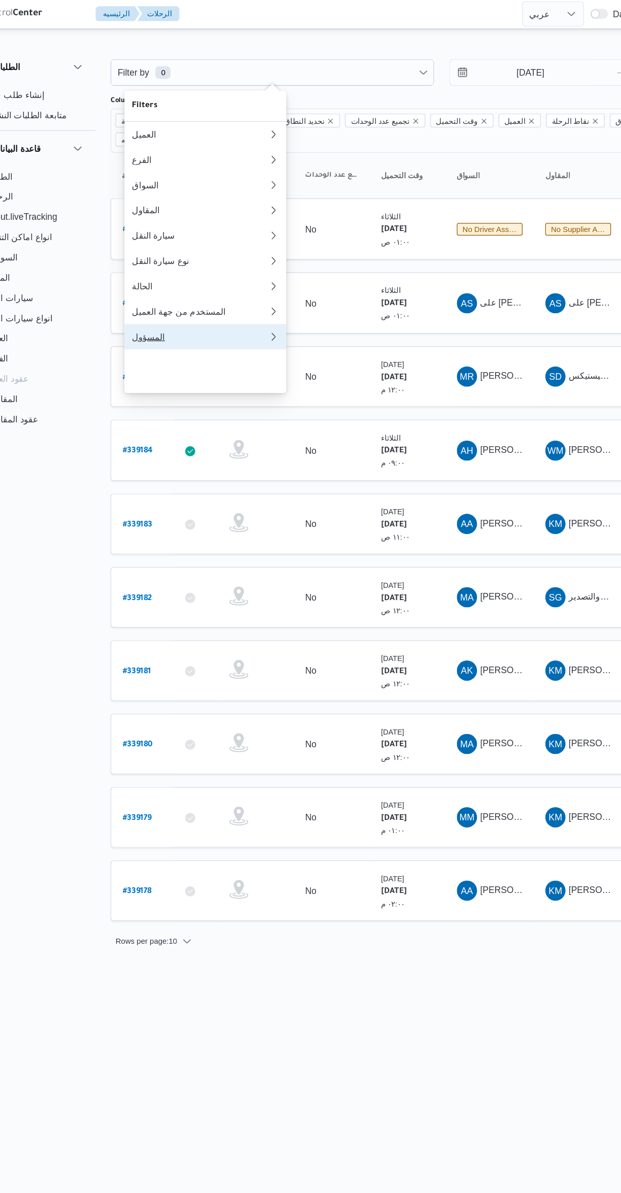
click at [248, 276] on div "المسؤول" at bounding box center [204, 271] width 110 height 8
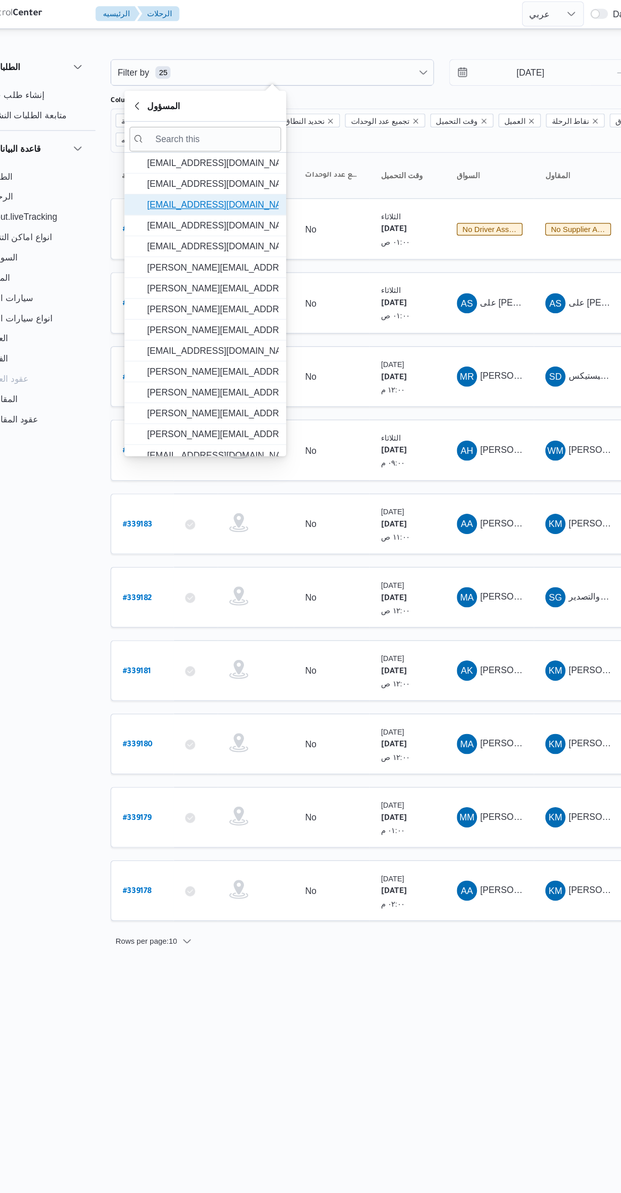
click at [249, 164] on span "mostafa.elrouby@illa.com.eg" at bounding box center [214, 165] width 106 height 12
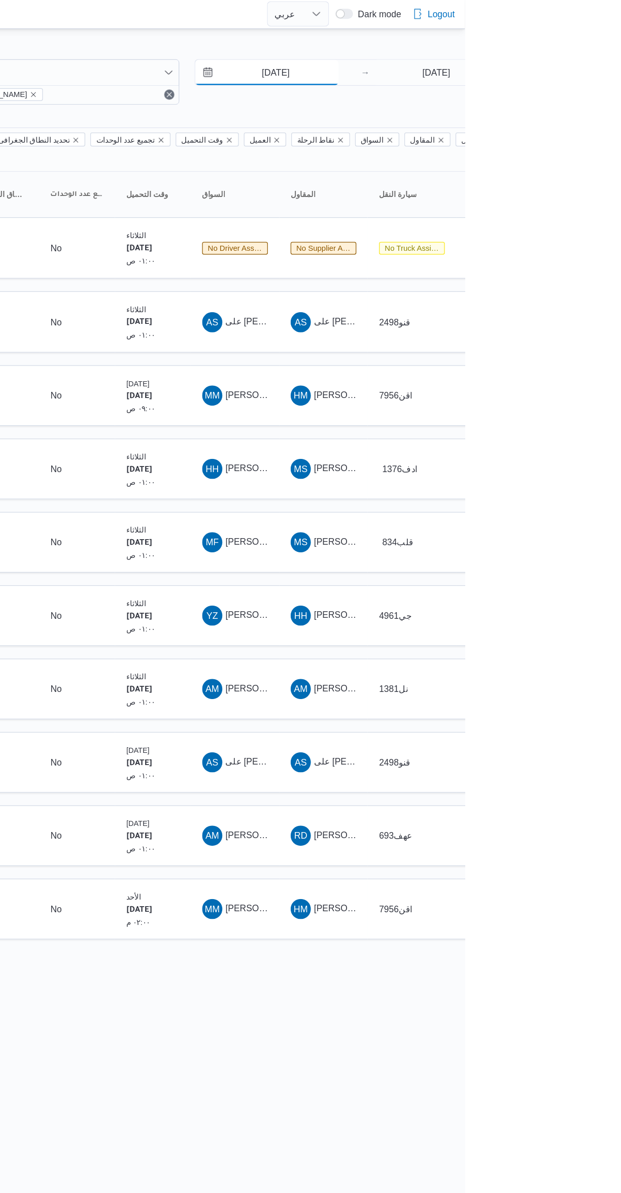
click at [467, 62] on input "16/9/2025" at bounding box center [461, 59] width 115 height 20
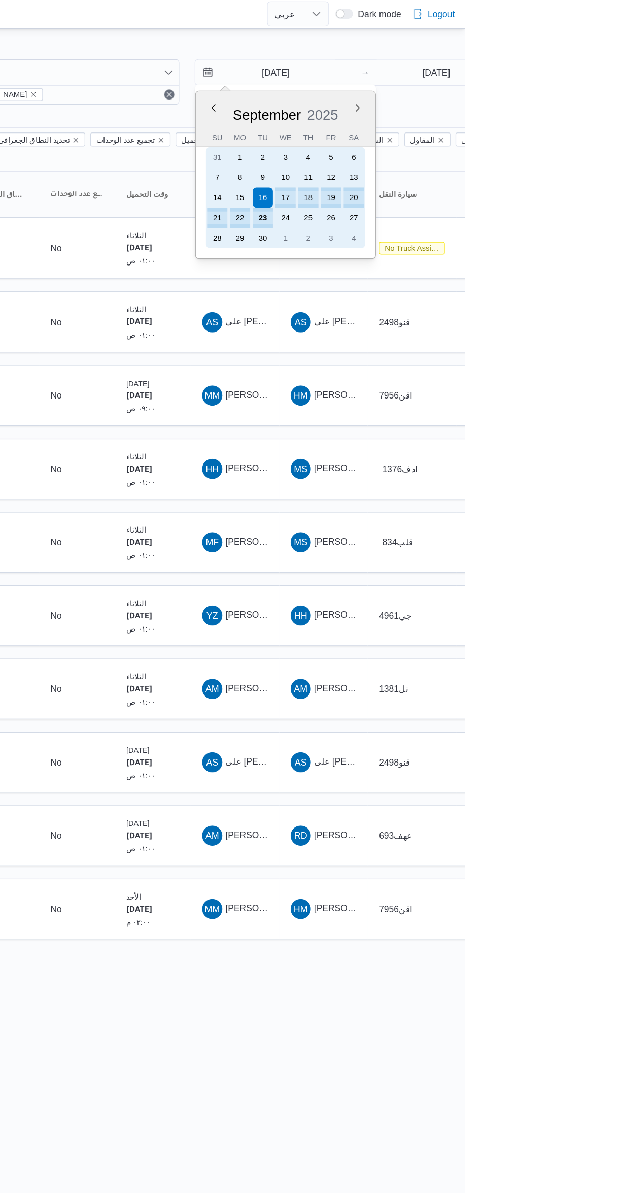
click at [458, 175] on div "23" at bounding box center [459, 176] width 16 height 16
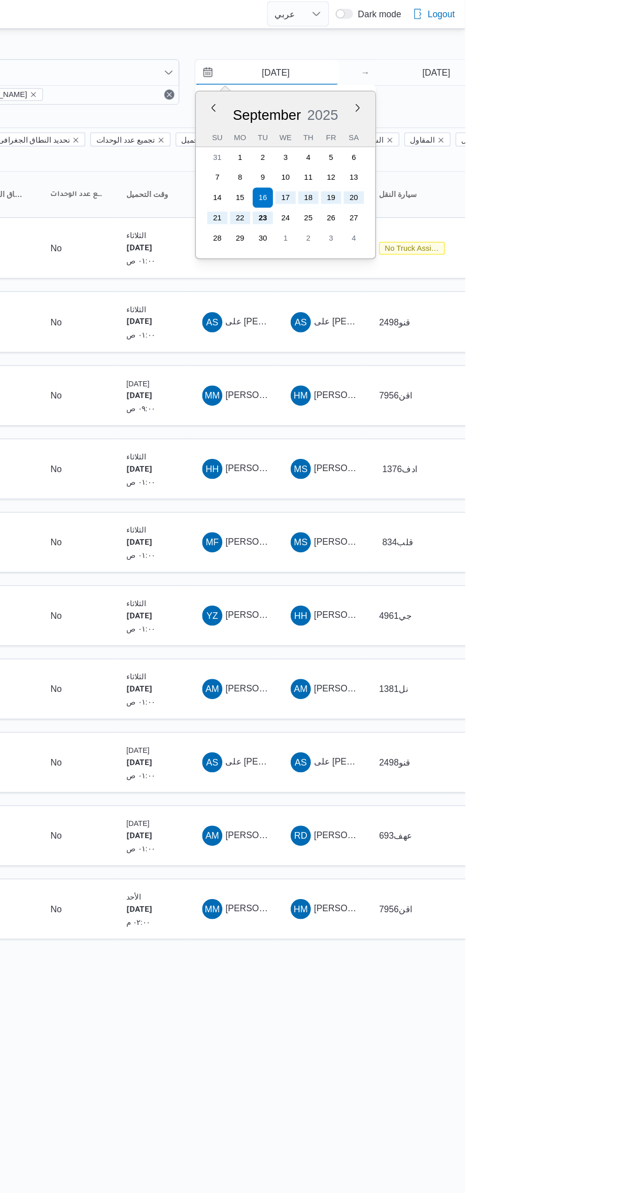
type input "[DATE]"
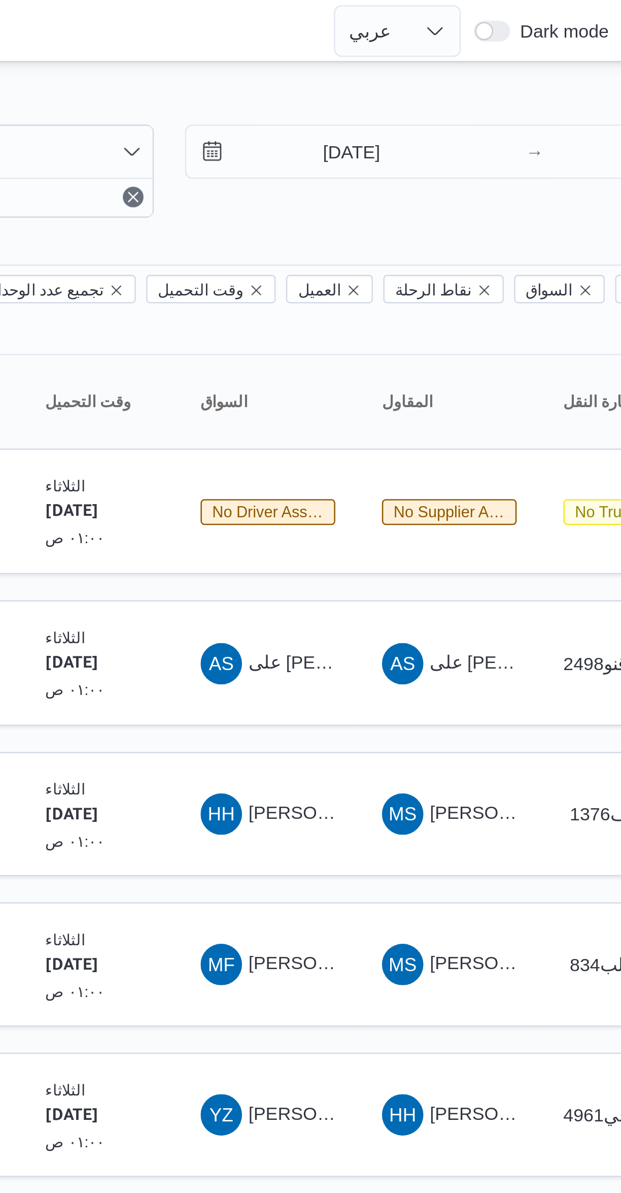
click at [496, 26] on div at bounding box center [310, 24] width 621 height 16
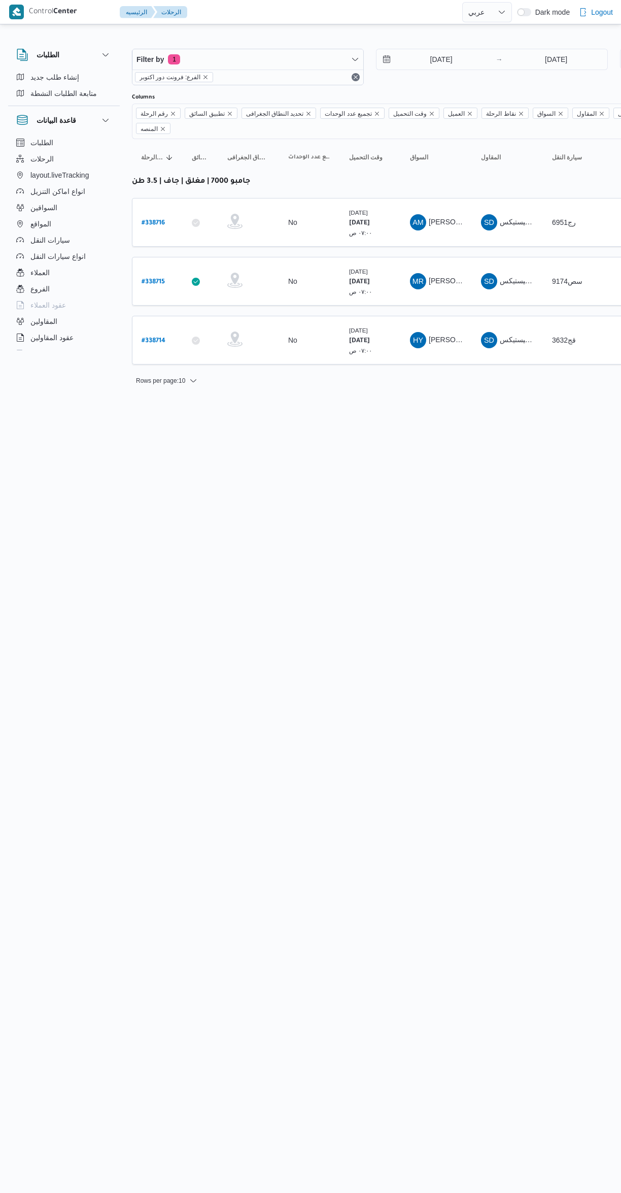
select select "ar"
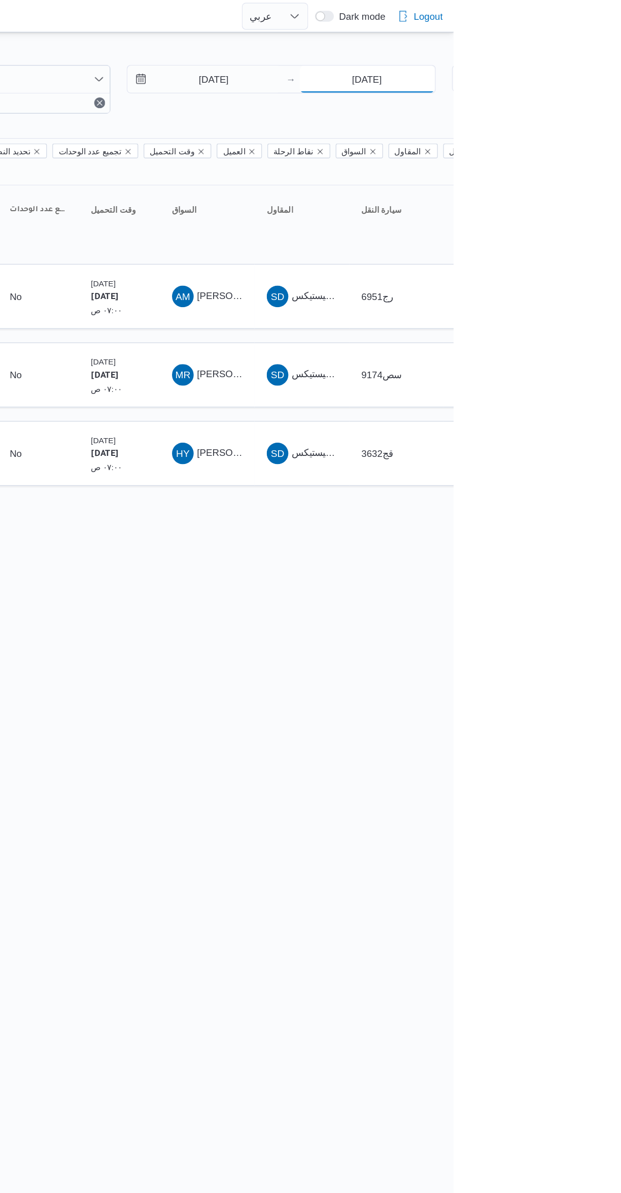
click at [569, 62] on input "[DATE]" at bounding box center [556, 59] width 101 height 20
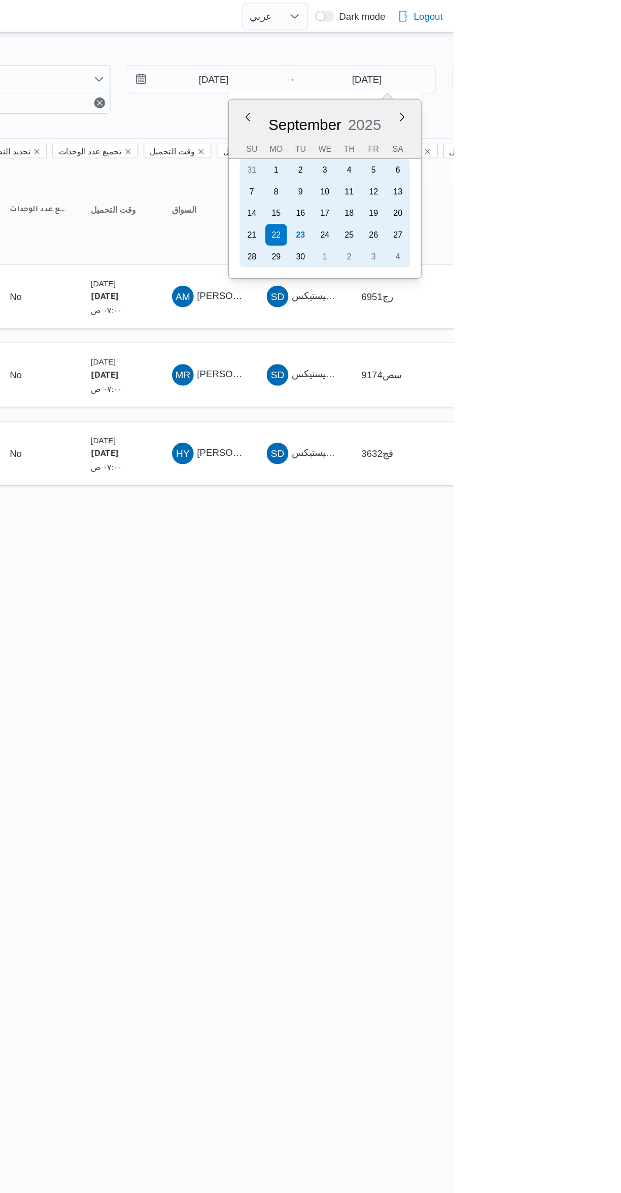
click at [513, 174] on div "23" at bounding box center [506, 176] width 16 height 16
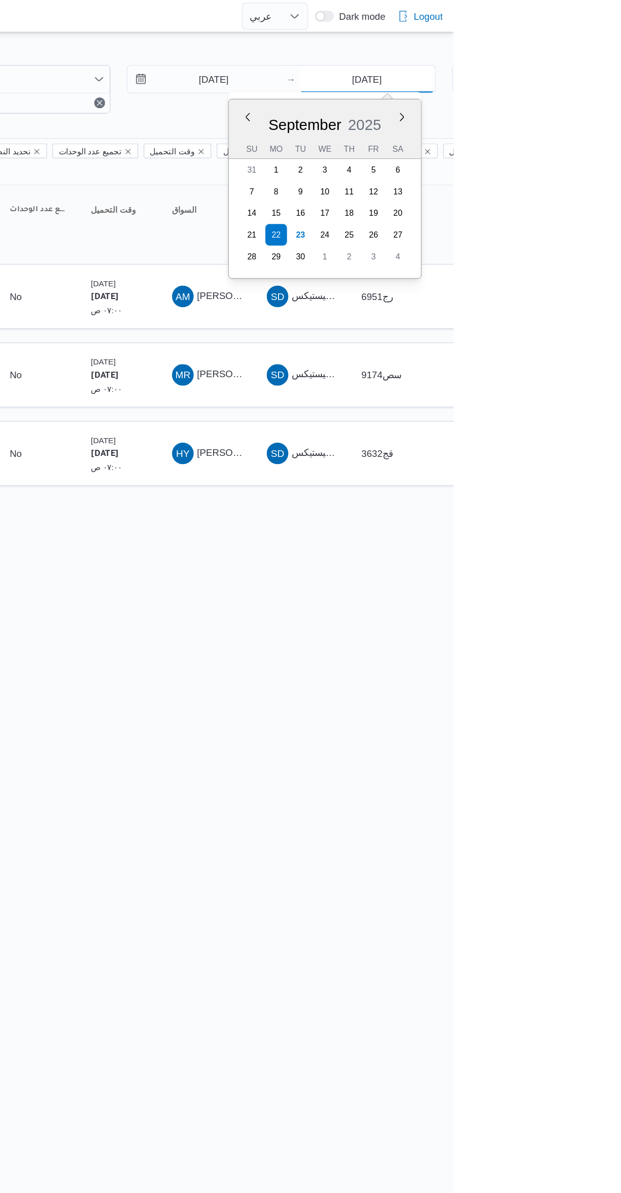
type input "[DATE]"
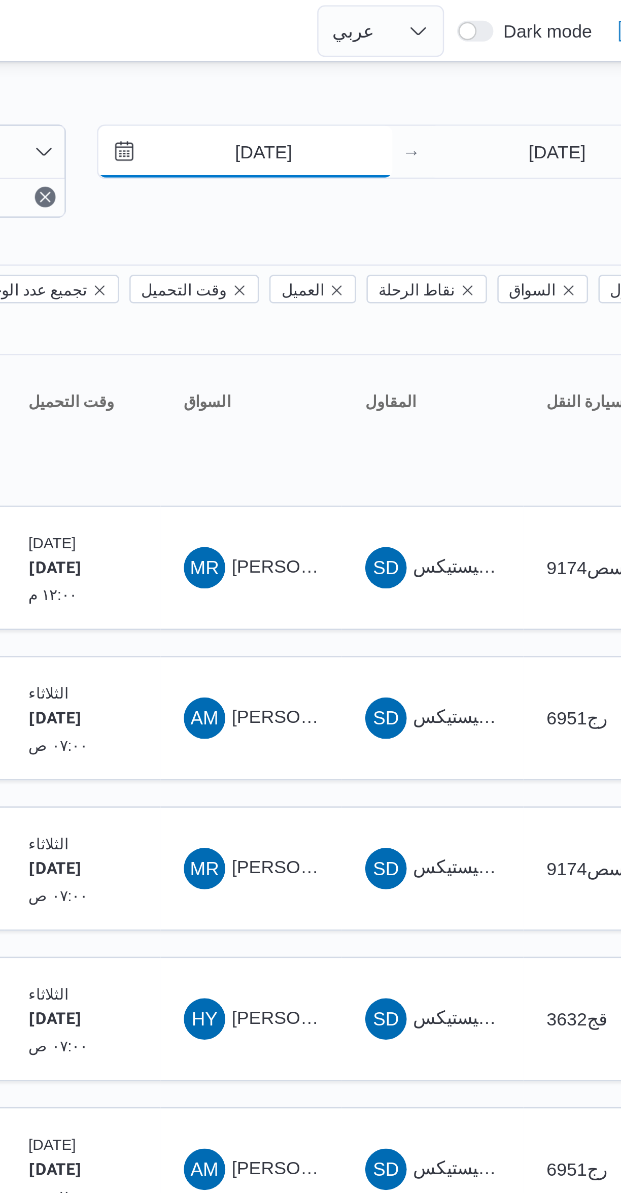
click at [450, 62] on input "22/9/2025" at bounding box center [434, 59] width 115 height 20
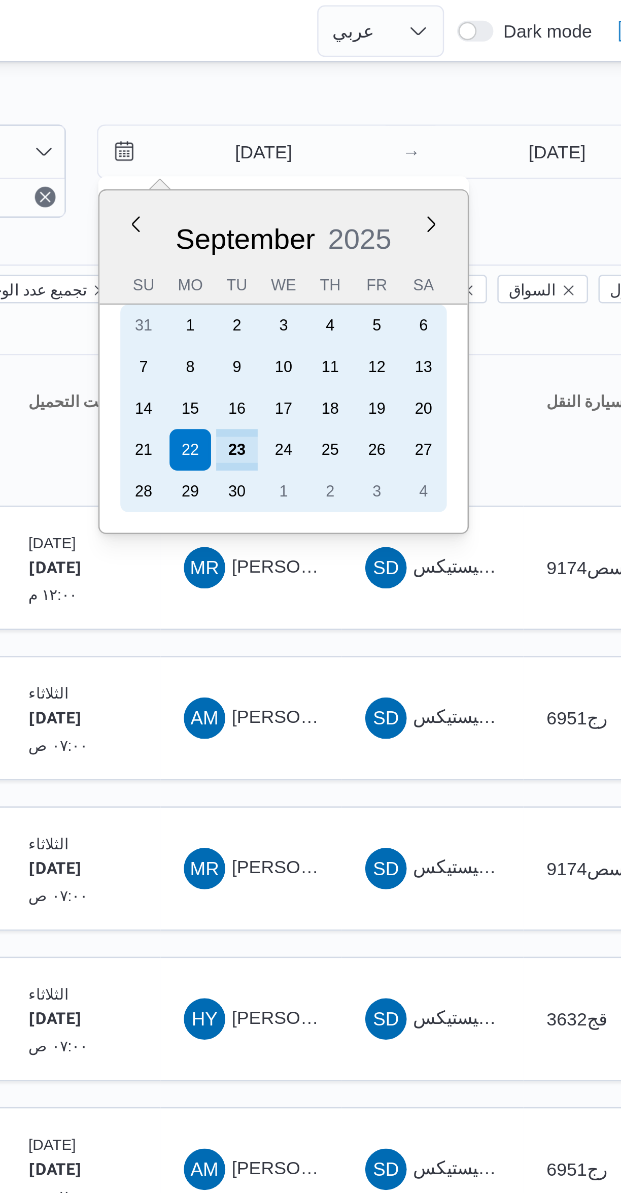
click at [438, 173] on div "23" at bounding box center [431, 176] width 16 height 16
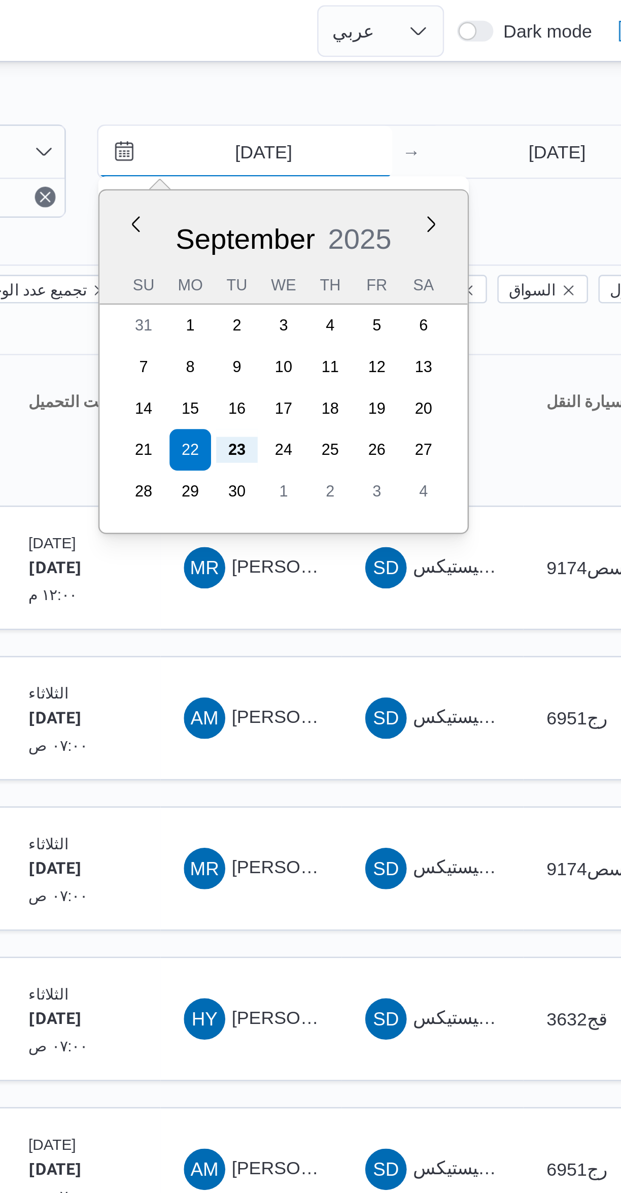
type input "23/9/2025"
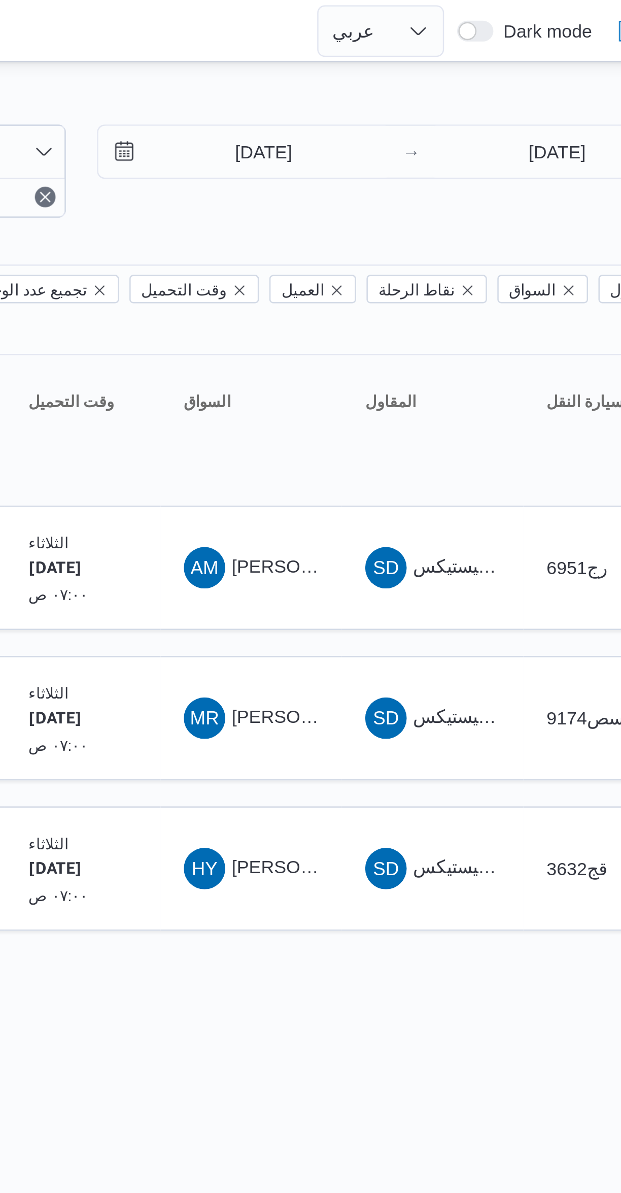
click at [507, 30] on div "Filter by 1 الفرع: فرونت دور اكتوبر 23/9/2025 → 23/9/2025 Group By نوع سيارة ال…" at bounding box center [304, 212] width 621 height 373
